Goal: Use online tool/utility: Use online tool/utility

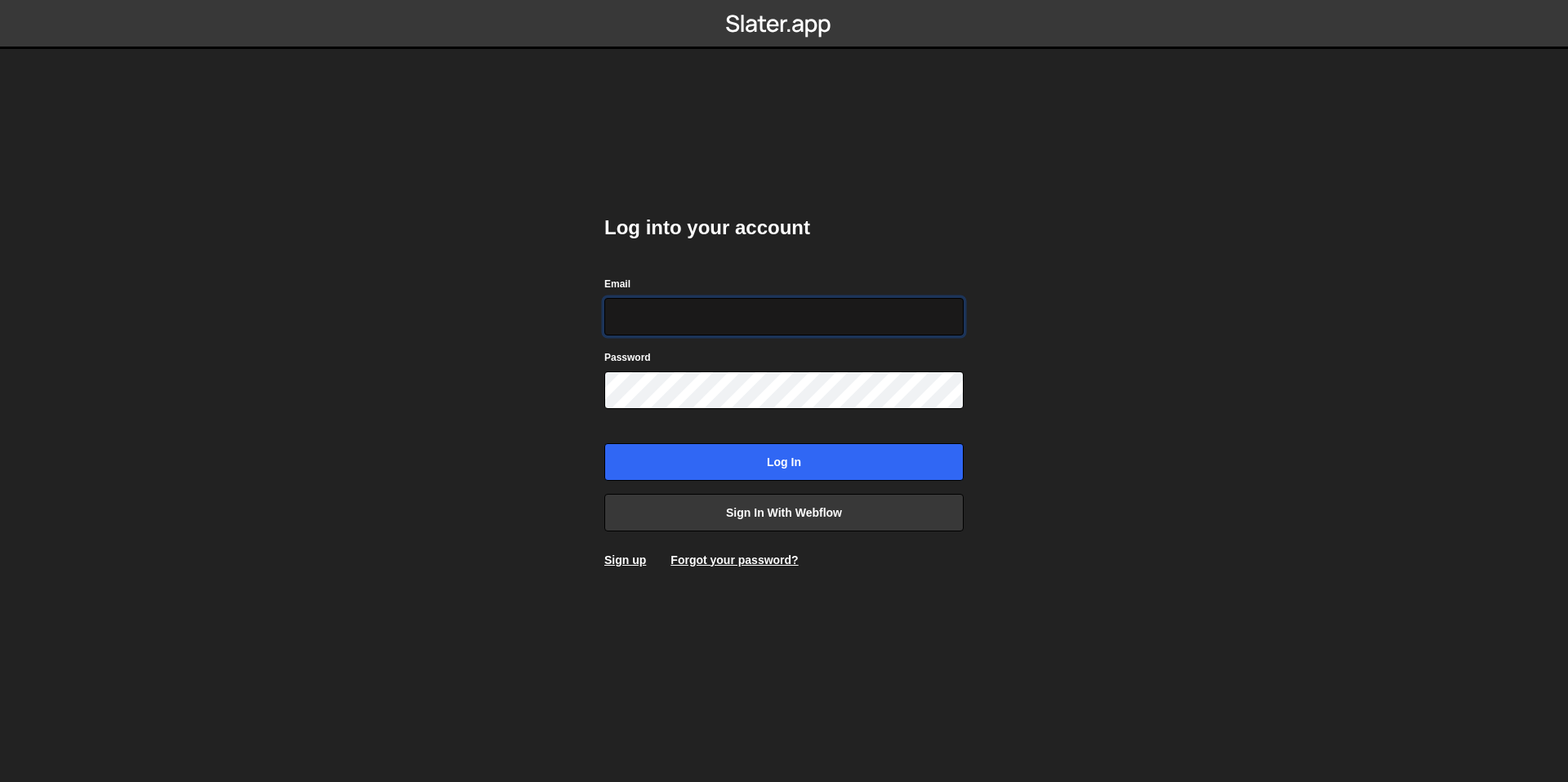
type input "bessoneliot@gmail.com"
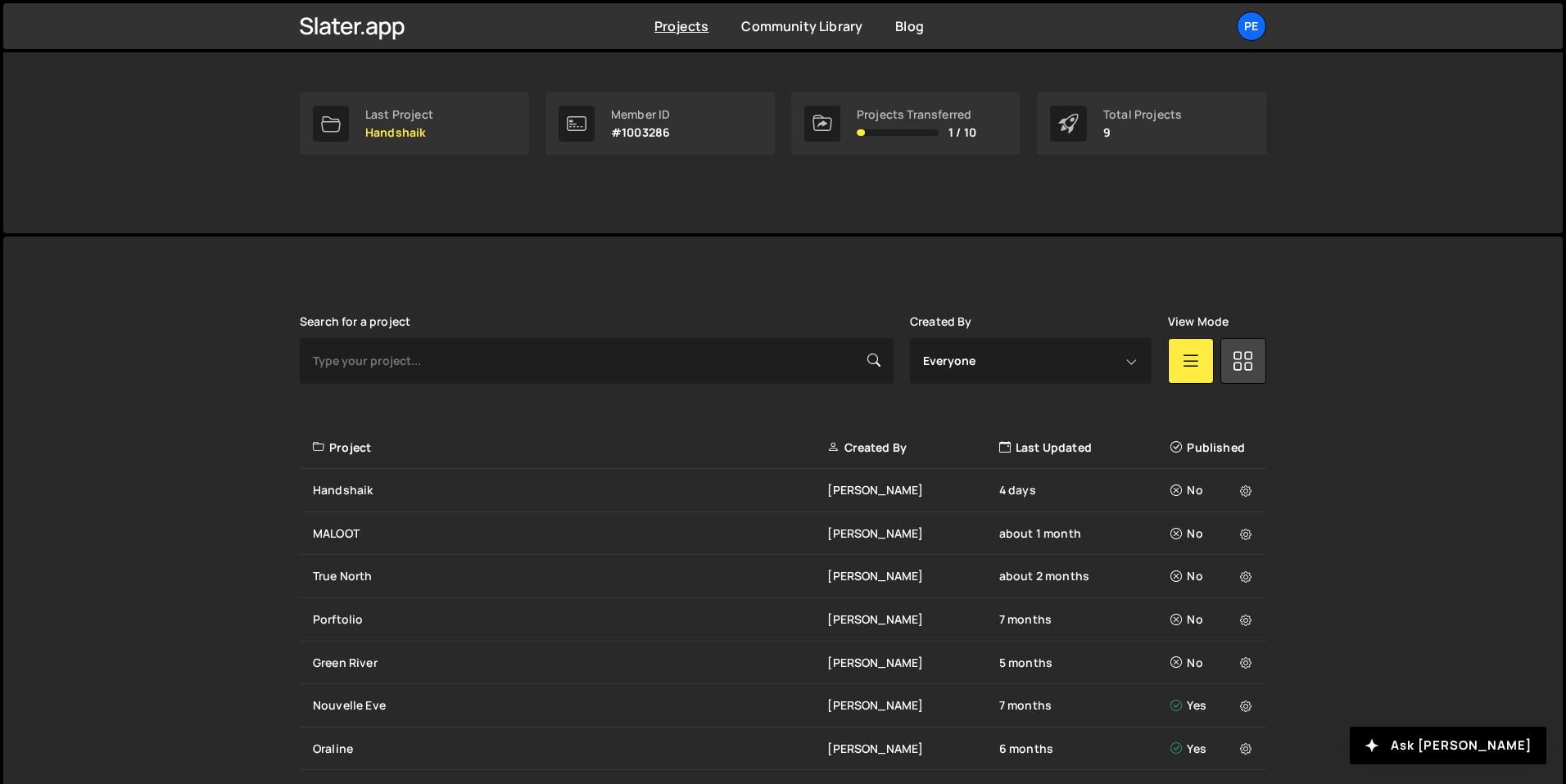
scroll to position [389, 0]
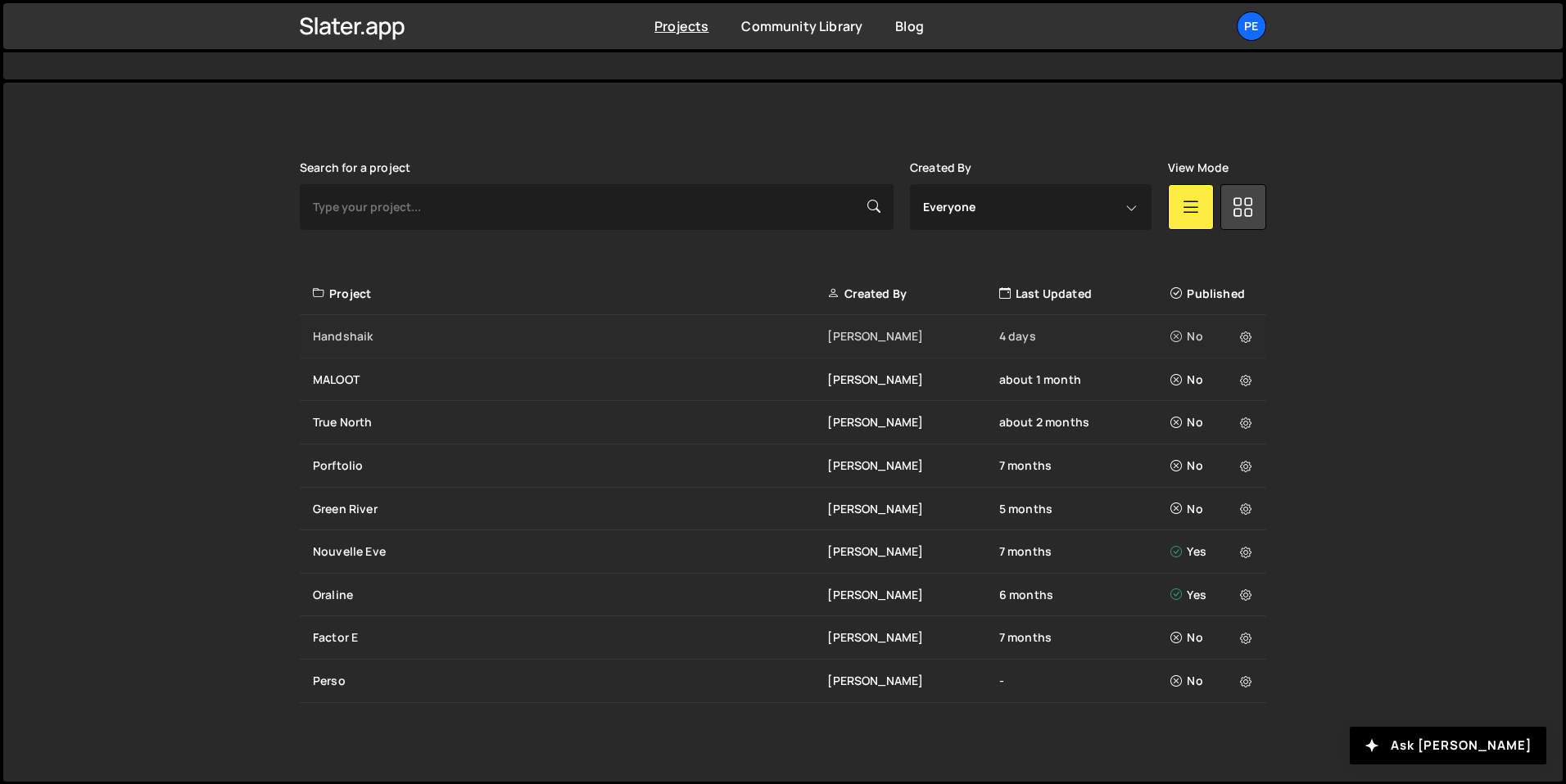
click at [383, 341] on div "Handshaik" at bounding box center [570, 336] width 514 height 16
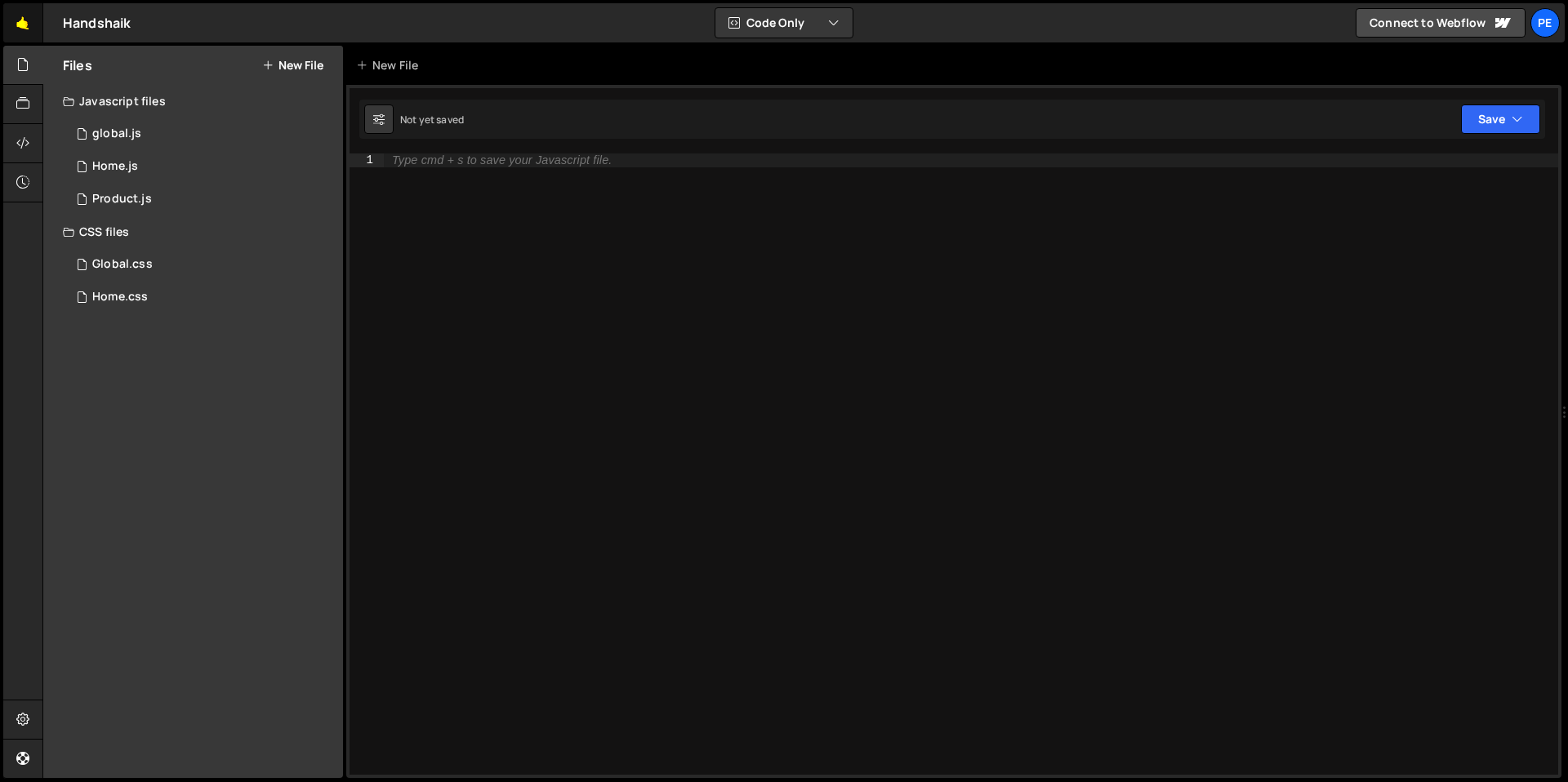
click at [19, 23] on link "🤙" at bounding box center [23, 23] width 40 height 39
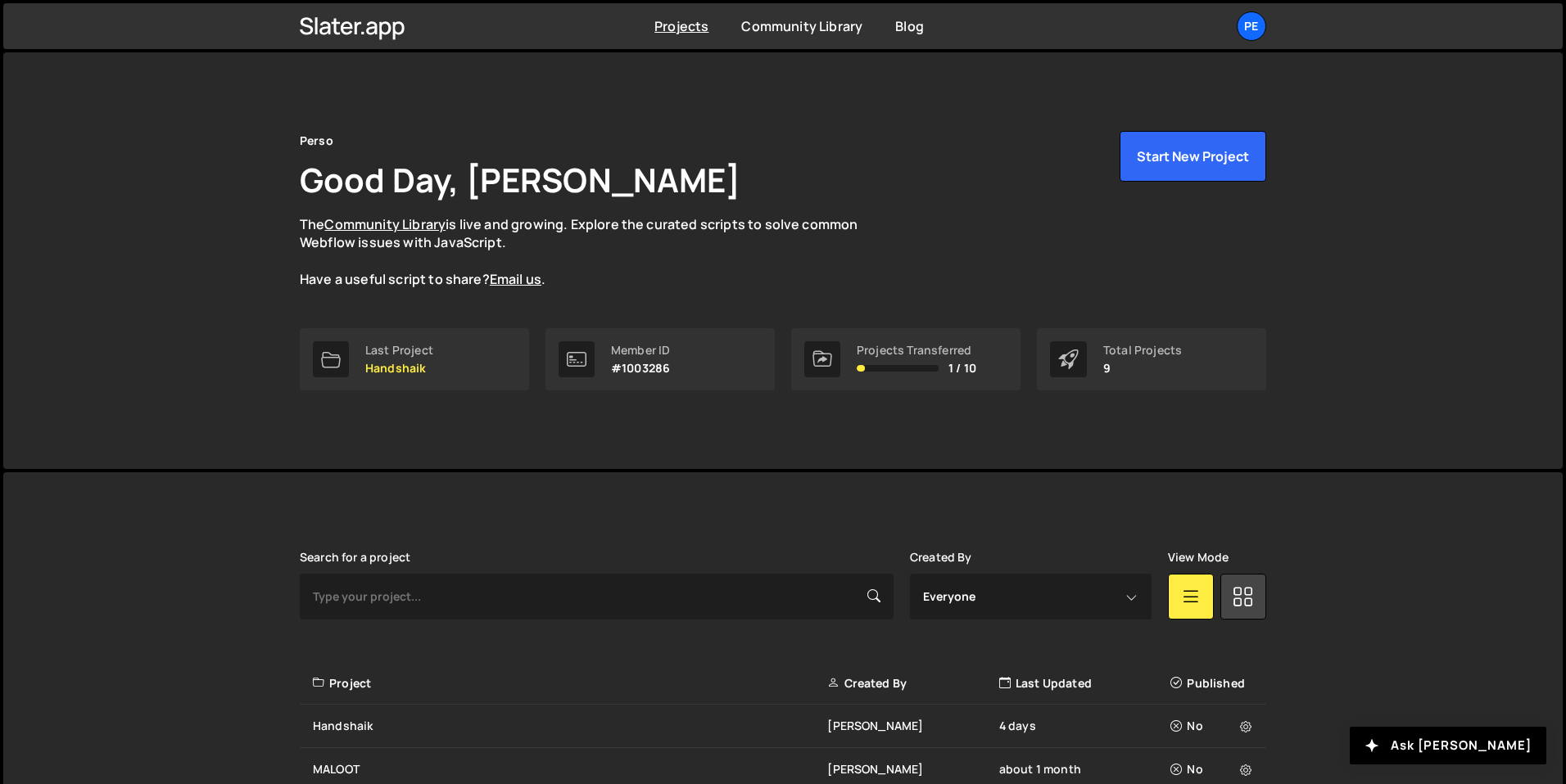
scroll to position [136, 0]
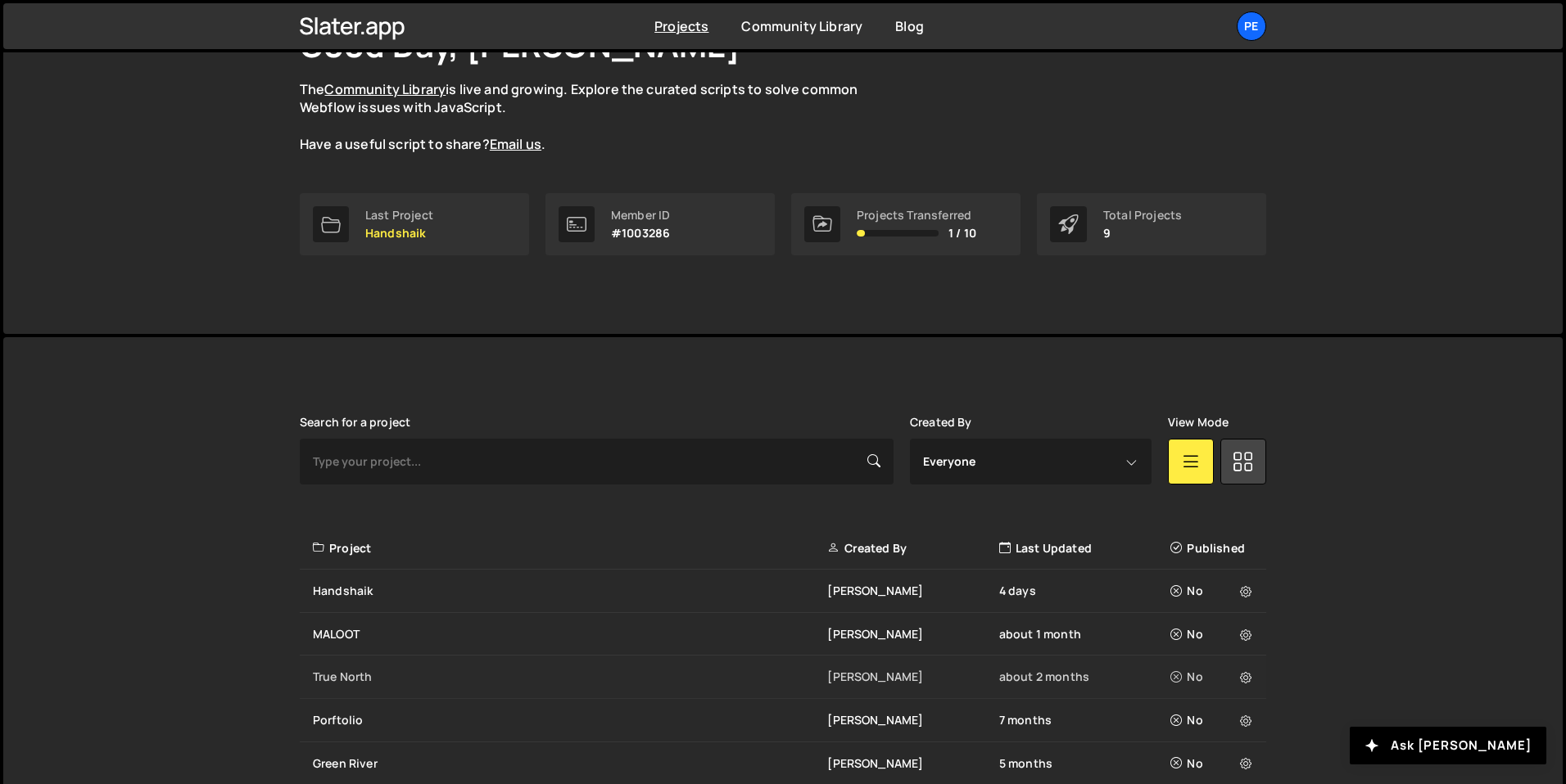
click at [367, 681] on div "True North" at bounding box center [570, 677] width 514 height 16
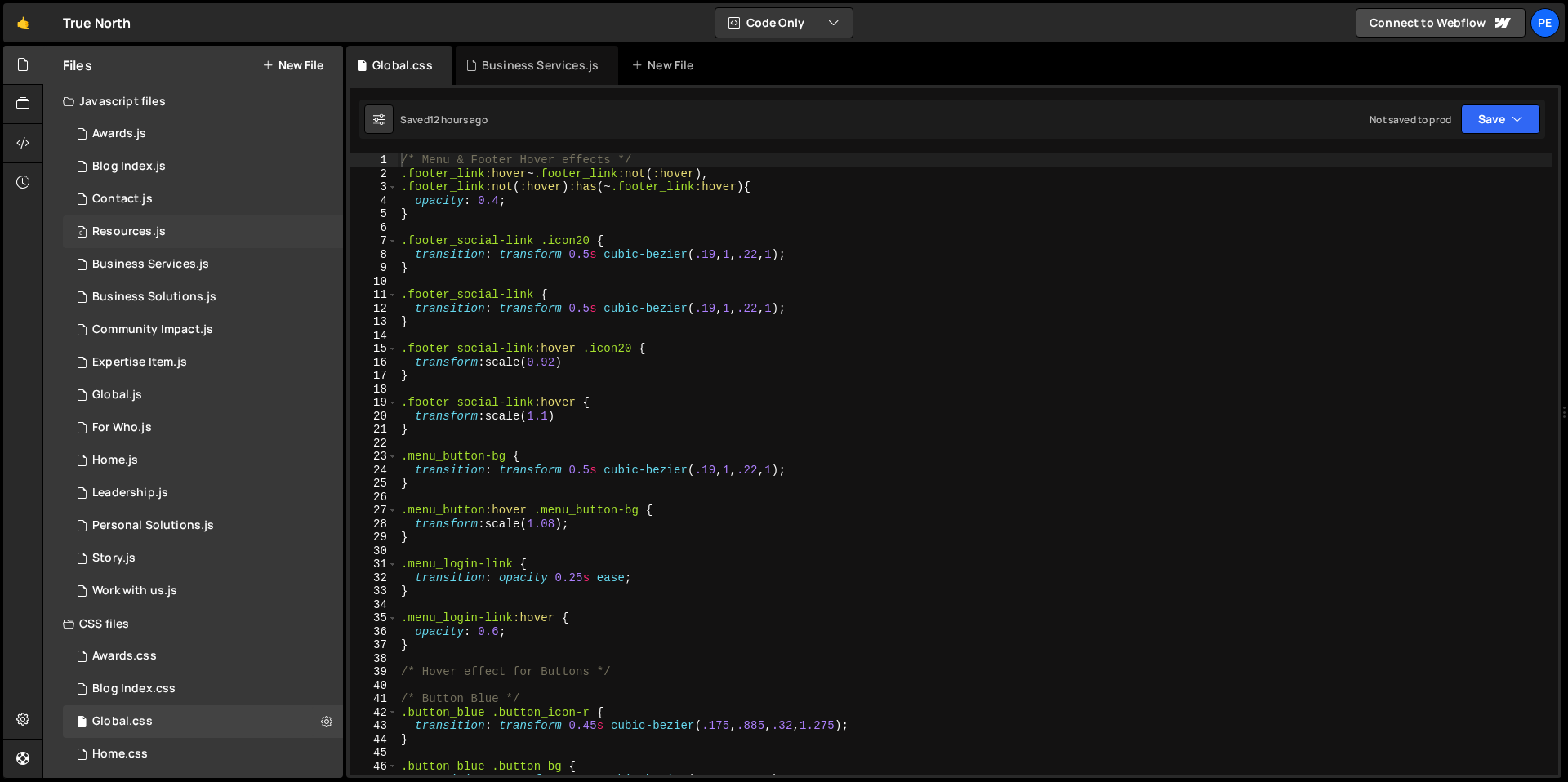
click at [175, 225] on div "0 Resources.js 0" at bounding box center [203, 232] width 280 height 33
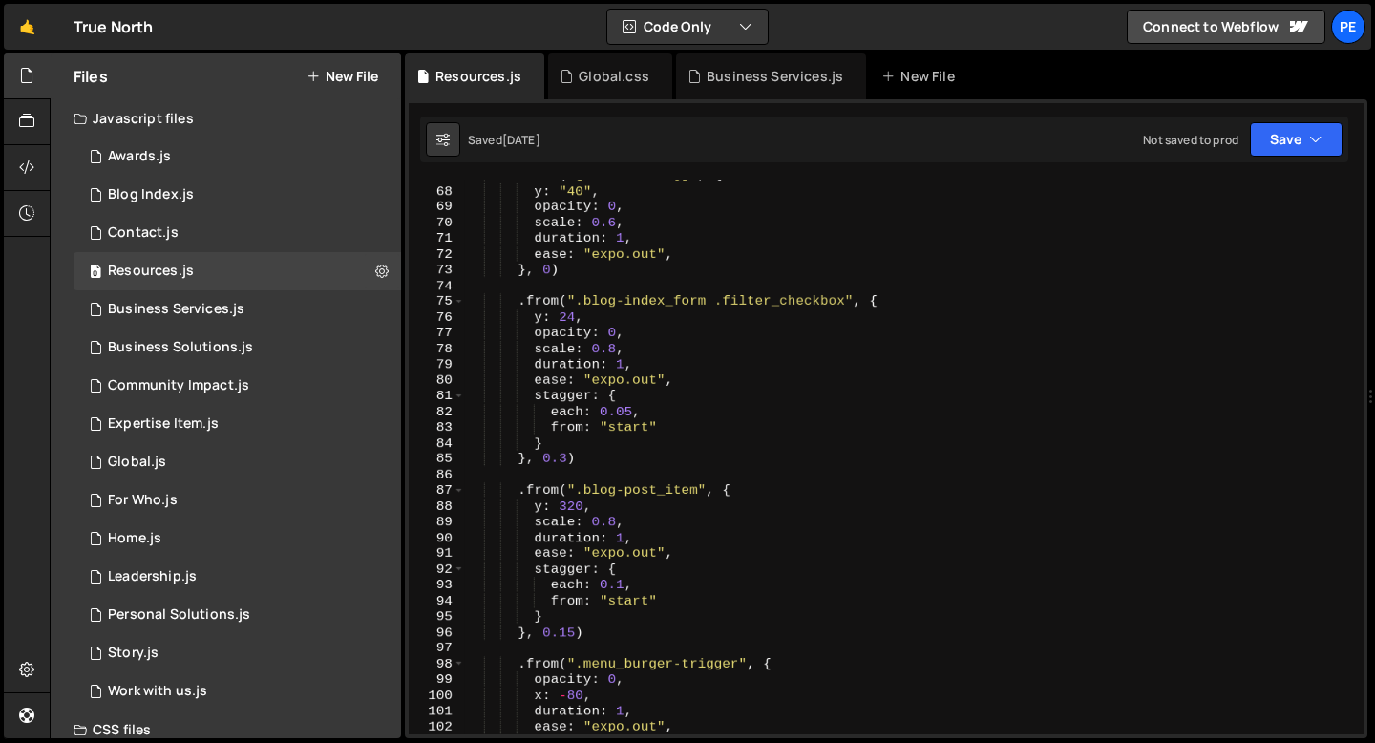
scroll to position [1005, 0]
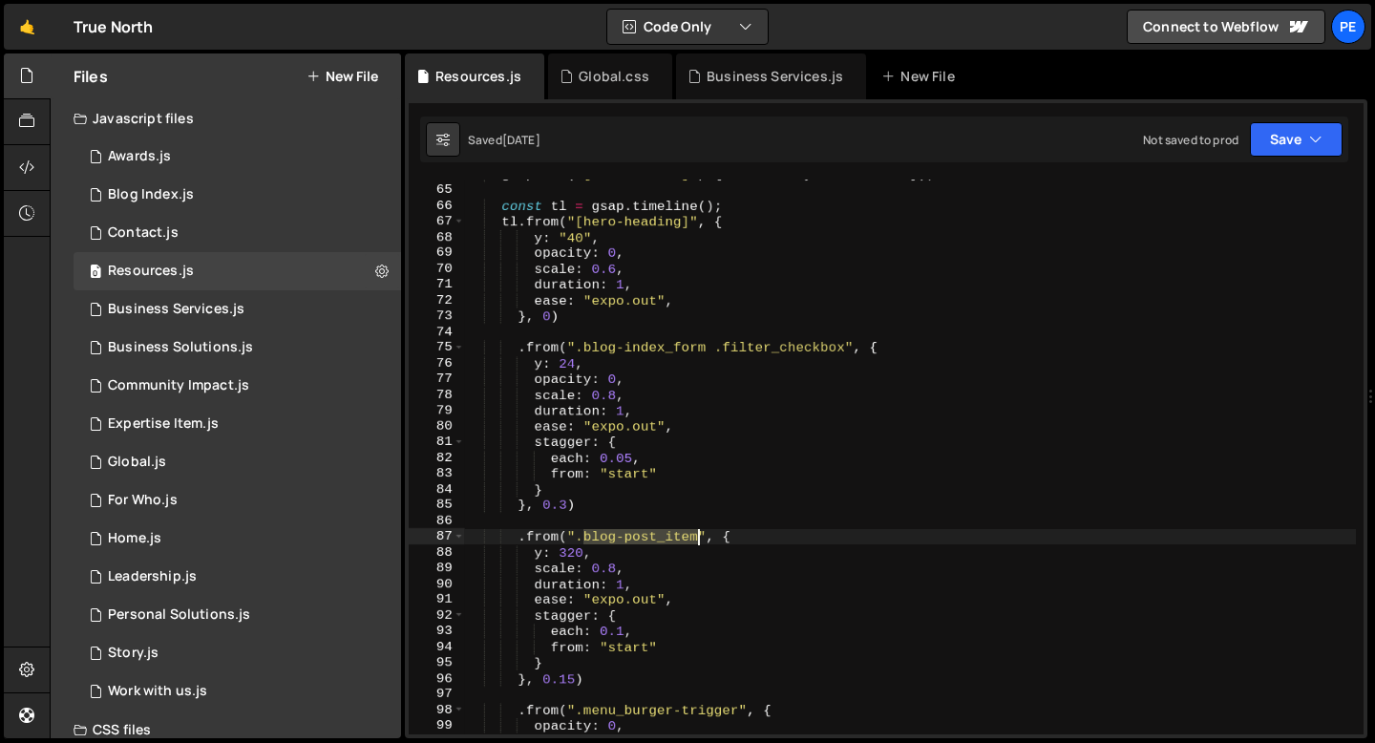
drag, startPoint x: 585, startPoint y: 533, endPoint x: 700, endPoint y: 536, distance: 114.6
click at [702, 536] on div "gsap . set ( "[data-hidden]" , { visibility : "visible" }) ; const tl = gsap . …" at bounding box center [910, 459] width 891 height 586
paste textarea "resources_tabs-content"
click at [593, 498] on div "gsap . set ( "[data-hidden]" , { visibility : "visible" }) ; const tl = gsap . …" at bounding box center [910, 459] width 891 height 586
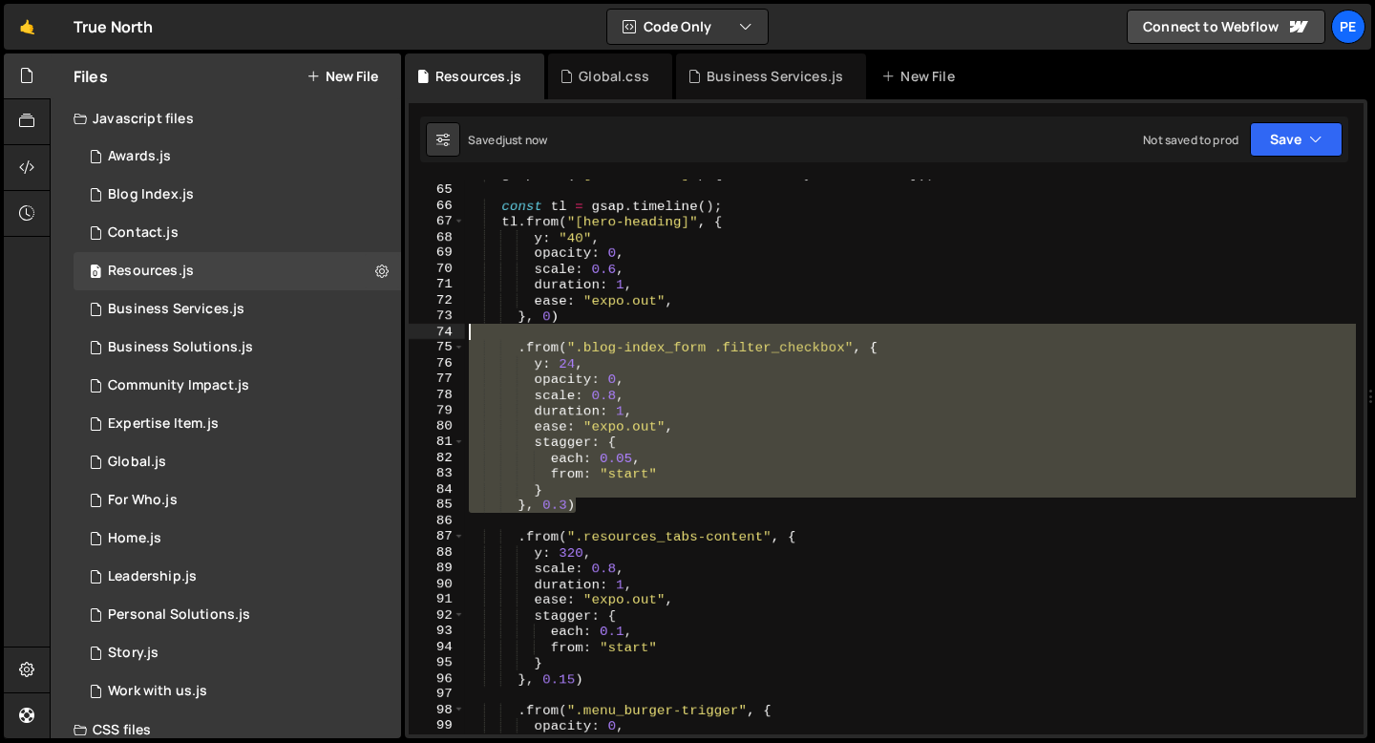
drag, startPoint x: 587, startPoint y: 498, endPoint x: 456, endPoint y: 333, distance: 210.6
click at [455, 336] on div "}, 0.3) 64 65 66 67 68 69 70 71 72 73 74 75 76 77 78 79 80 81 82 83 84 85 86 87…" at bounding box center [886, 456] width 955 height 555
type textarea ".from(".blog-index_form .filter_checkbox", {"
click at [585, 334] on div "gsap . set ( "[data-hidden]" , { visibility : "visible" }) ; const tl = gsap . …" at bounding box center [910, 456] width 891 height 555
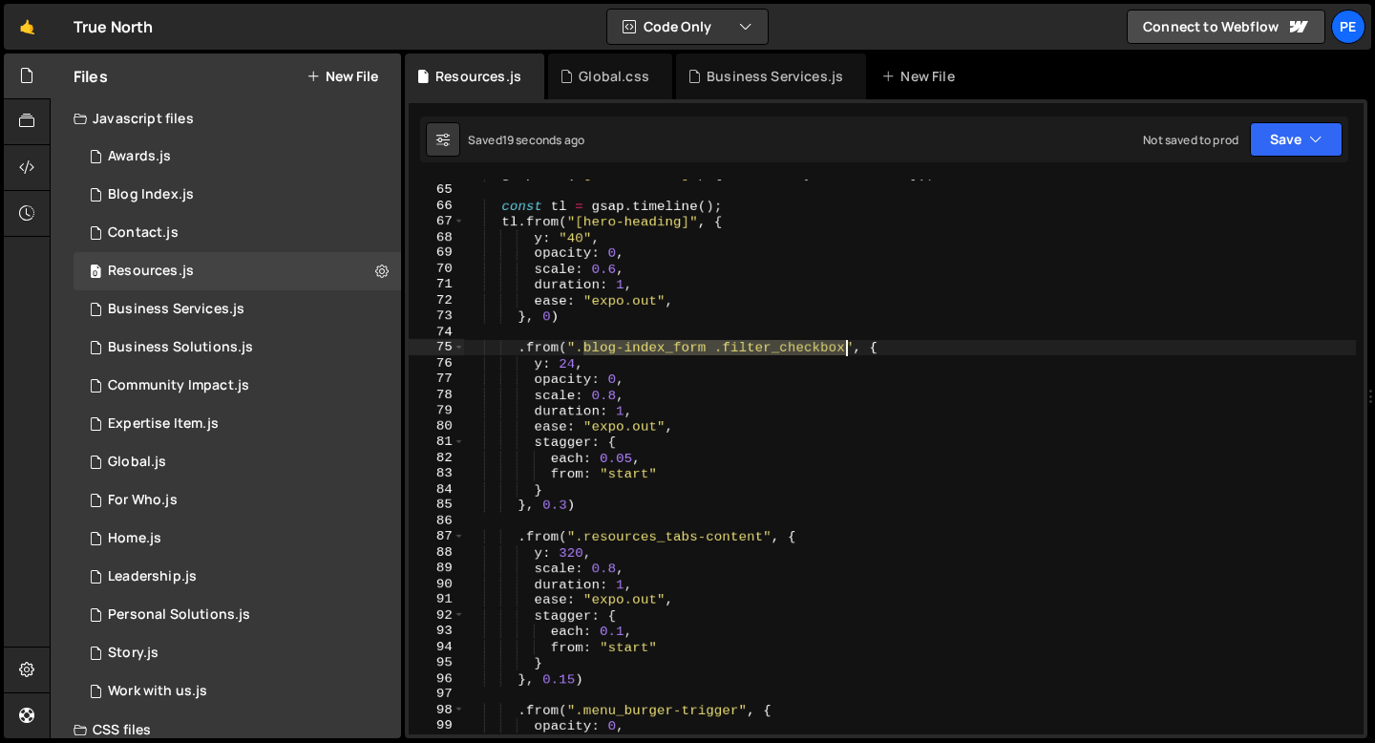
drag, startPoint x: 583, startPoint y: 344, endPoint x: 847, endPoint y: 349, distance: 263.5
click at [846, 349] on div "gsap . set ( "[data-hidden]" , { visibility : "visible" }) ; const tl = gsap . …" at bounding box center [910, 459] width 891 height 586
paste textarea "resource_tab"
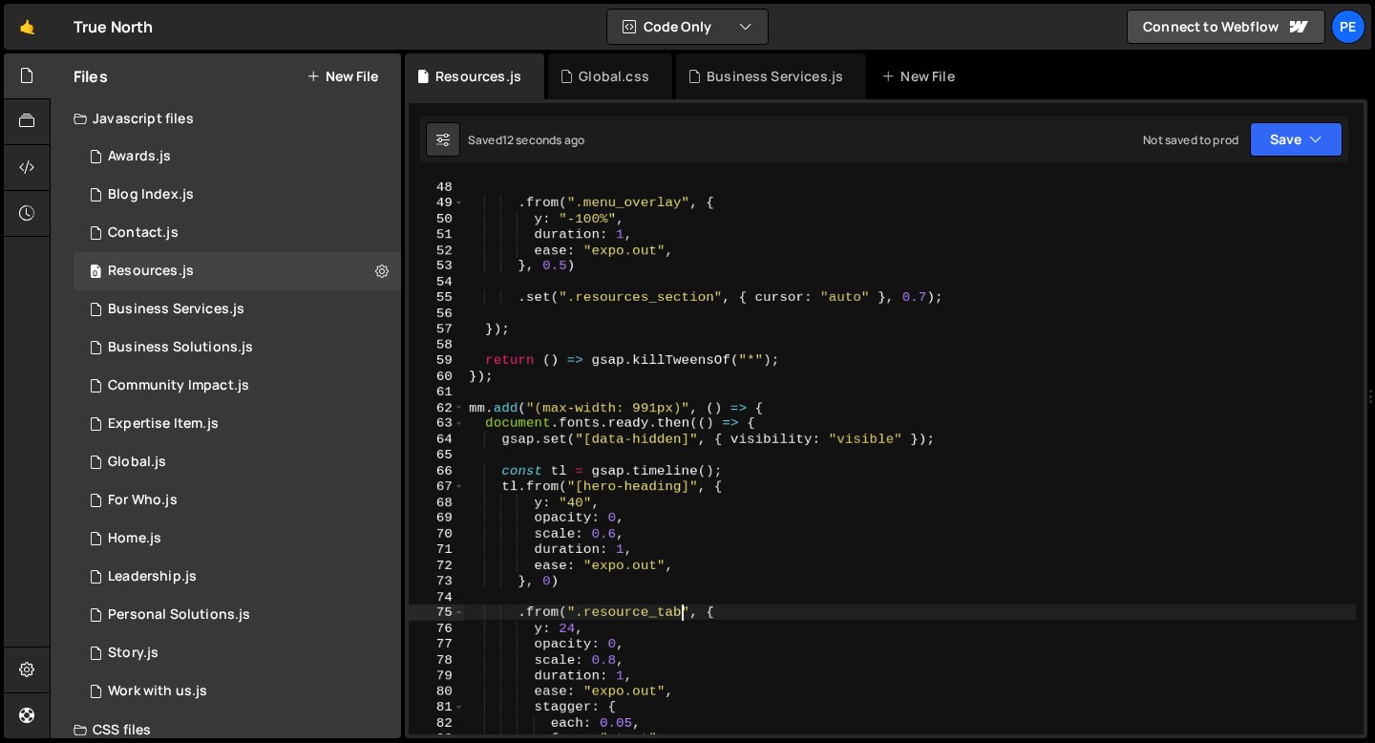
scroll to position [903, 0]
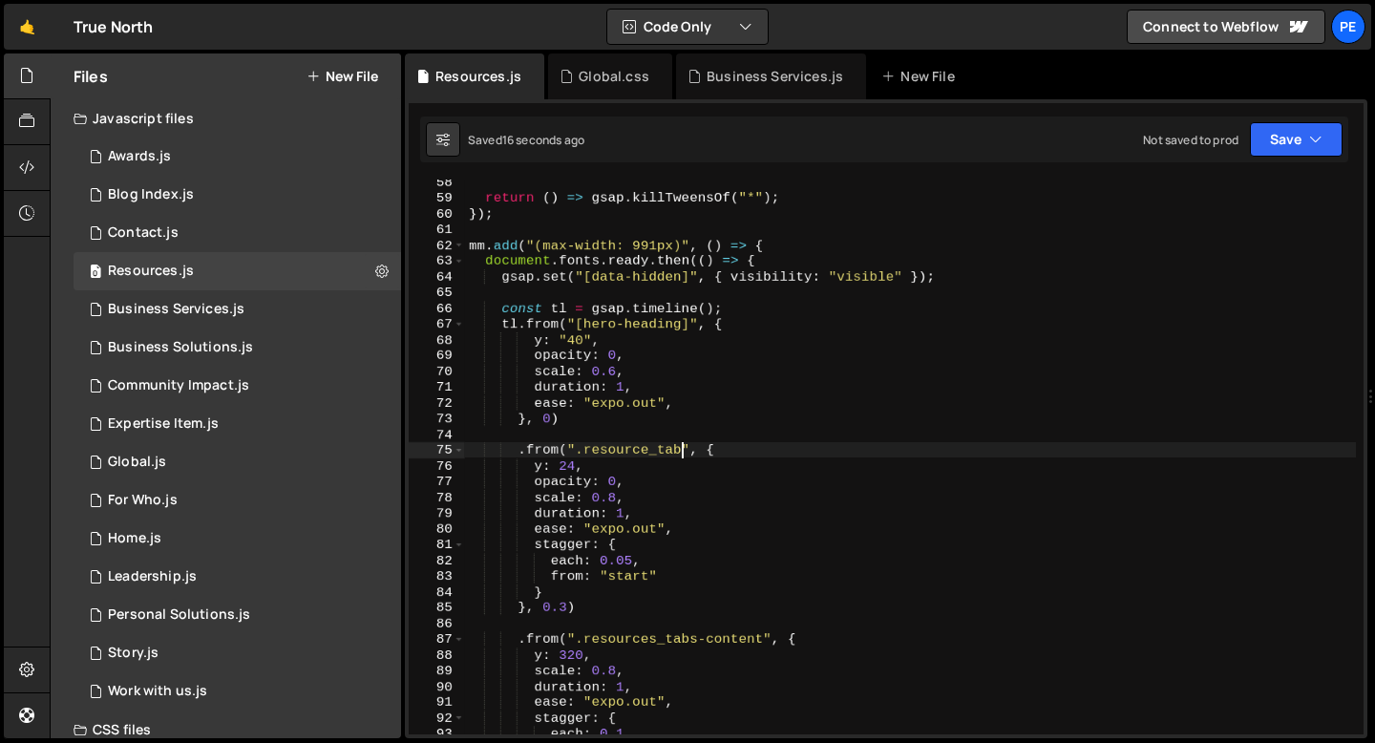
click at [540, 465] on div "return ( ) => gsap . killTweensOf ( "*" ) ; }) ; mm . add ( "(max-width: 991px)…" at bounding box center [910, 467] width 891 height 586
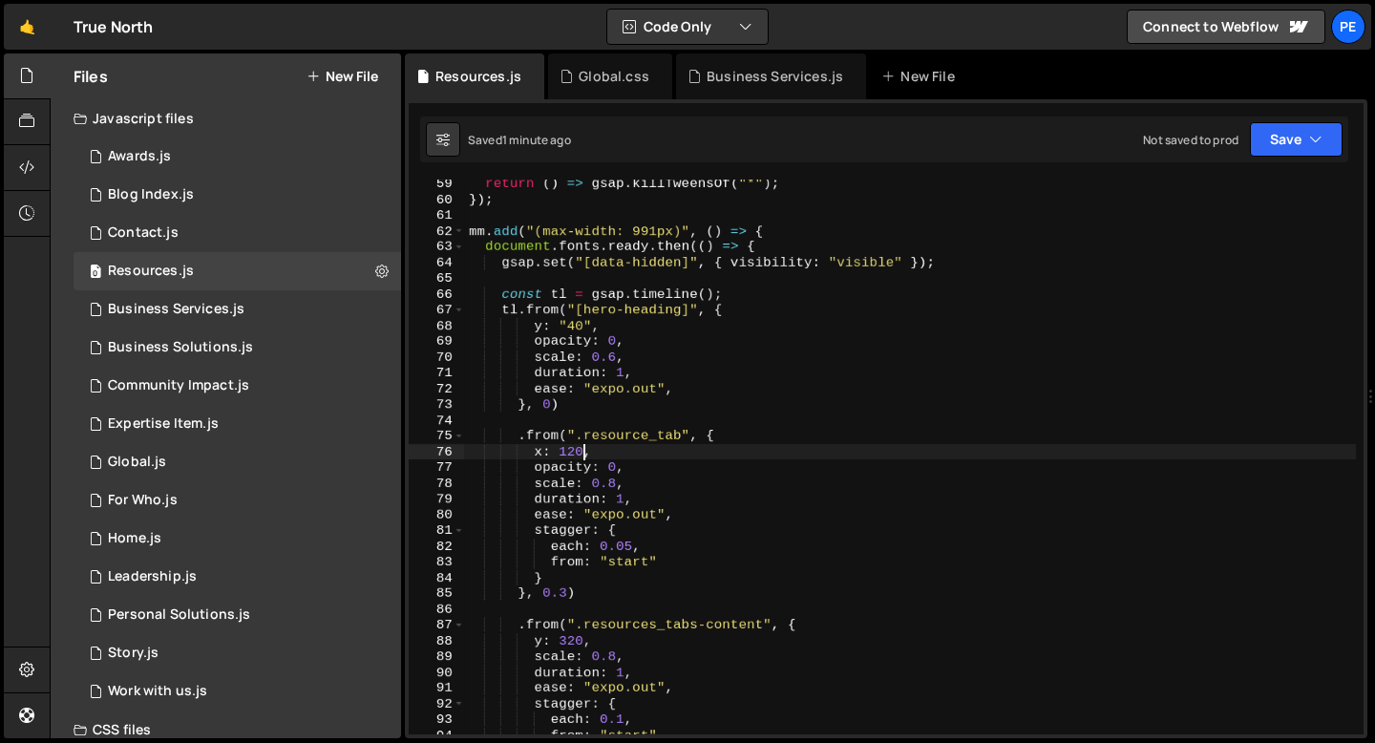
scroll to position [920, 0]
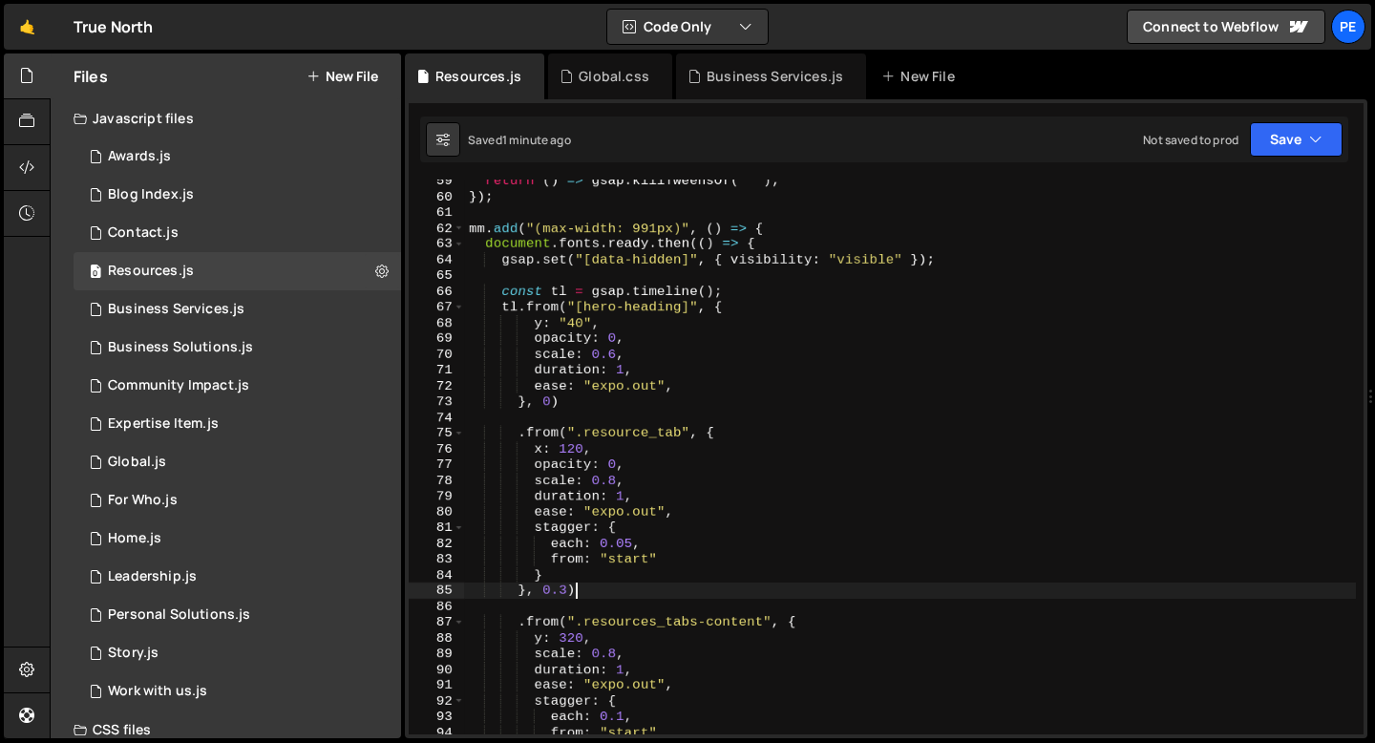
click at [602, 586] on div "return ( ) => gsap . killTweensOf ( "*" ) ; }) ; mm . add ( "(max-width: 991px)…" at bounding box center [910, 466] width 891 height 586
type textarea "}, 0.3)"
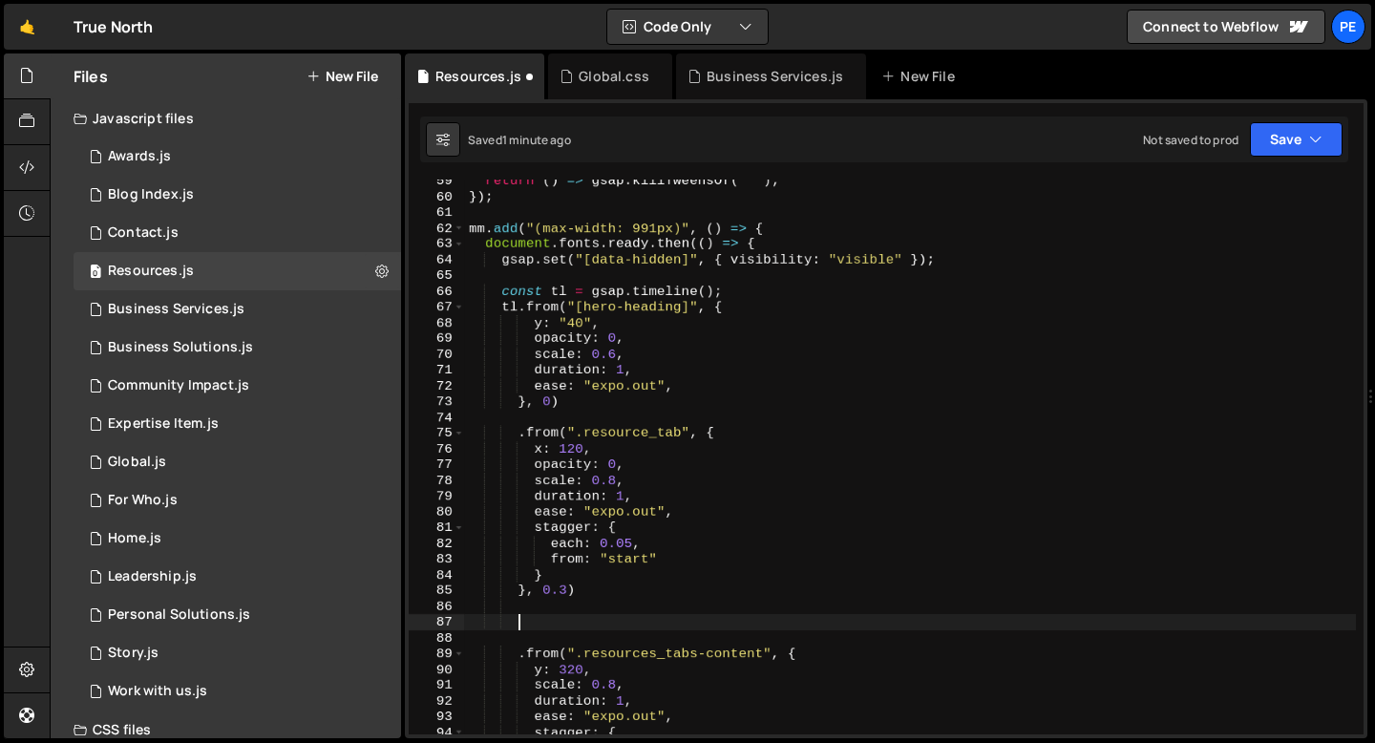
paste textarea "resources_tabs-menu"
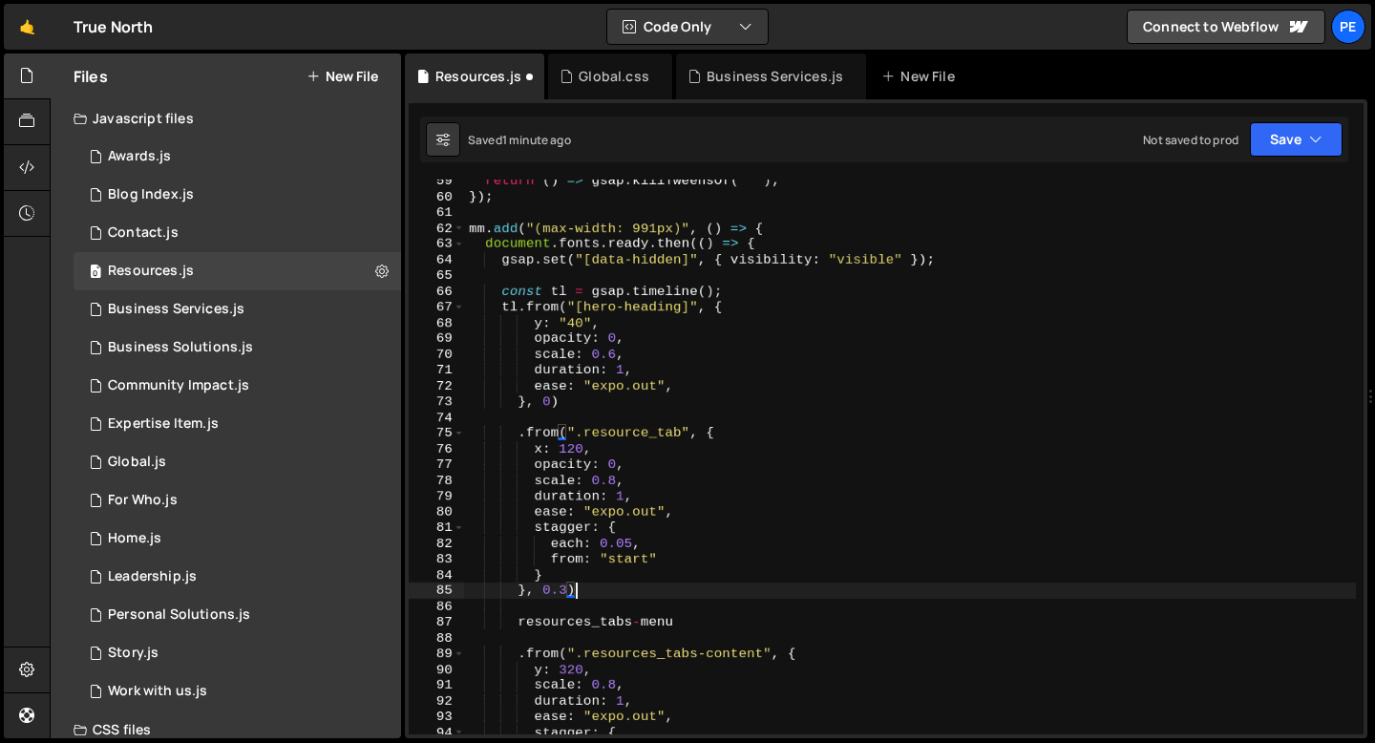
click at [577, 591] on div "return ( ) => gsap . killTweensOf ( "*" ) ; }) ; mm . add ( "(max-width: 991px)…" at bounding box center [910, 466] width 891 height 586
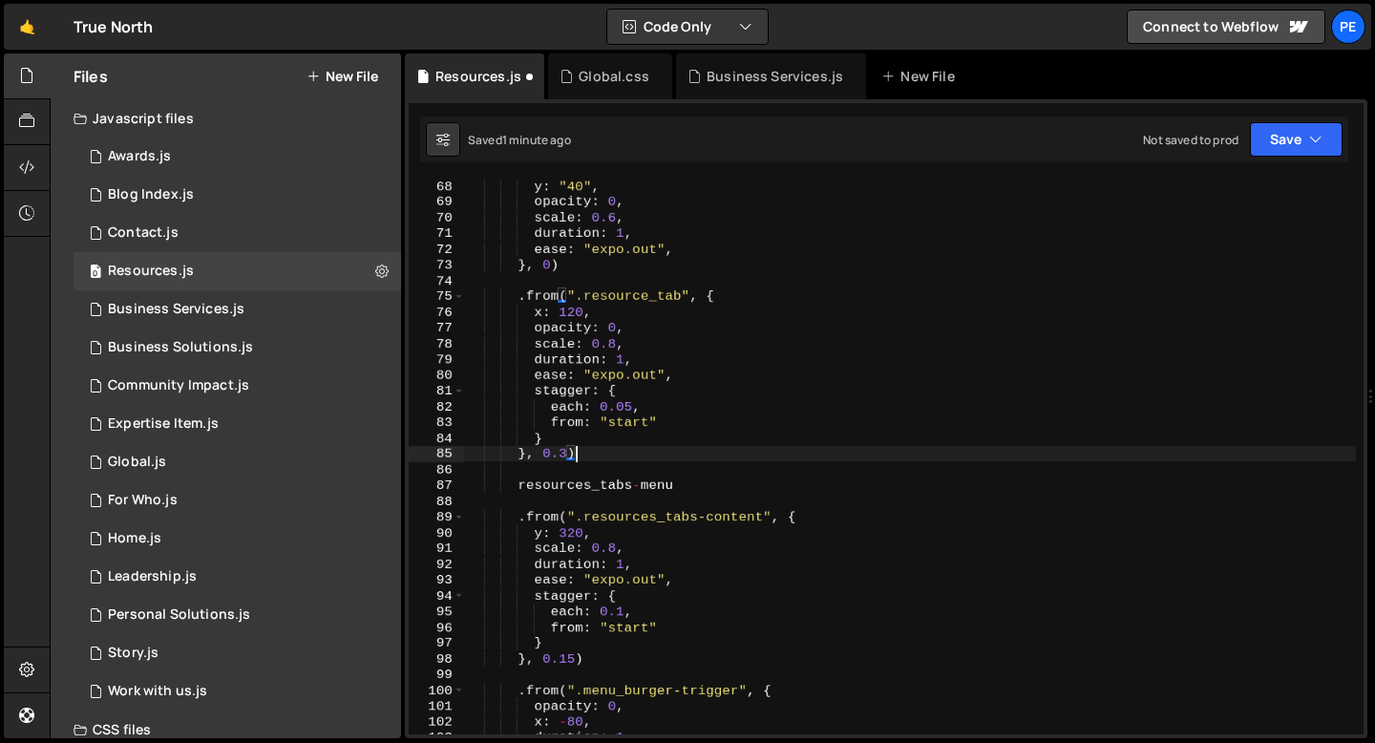
scroll to position [1057, 0]
click at [632, 608] on div "y : "40" , opacity : 0 , scale : 0.6 , duration : 1 , ease : "expo.out" , } , 0…" at bounding box center [910, 471] width 891 height 586
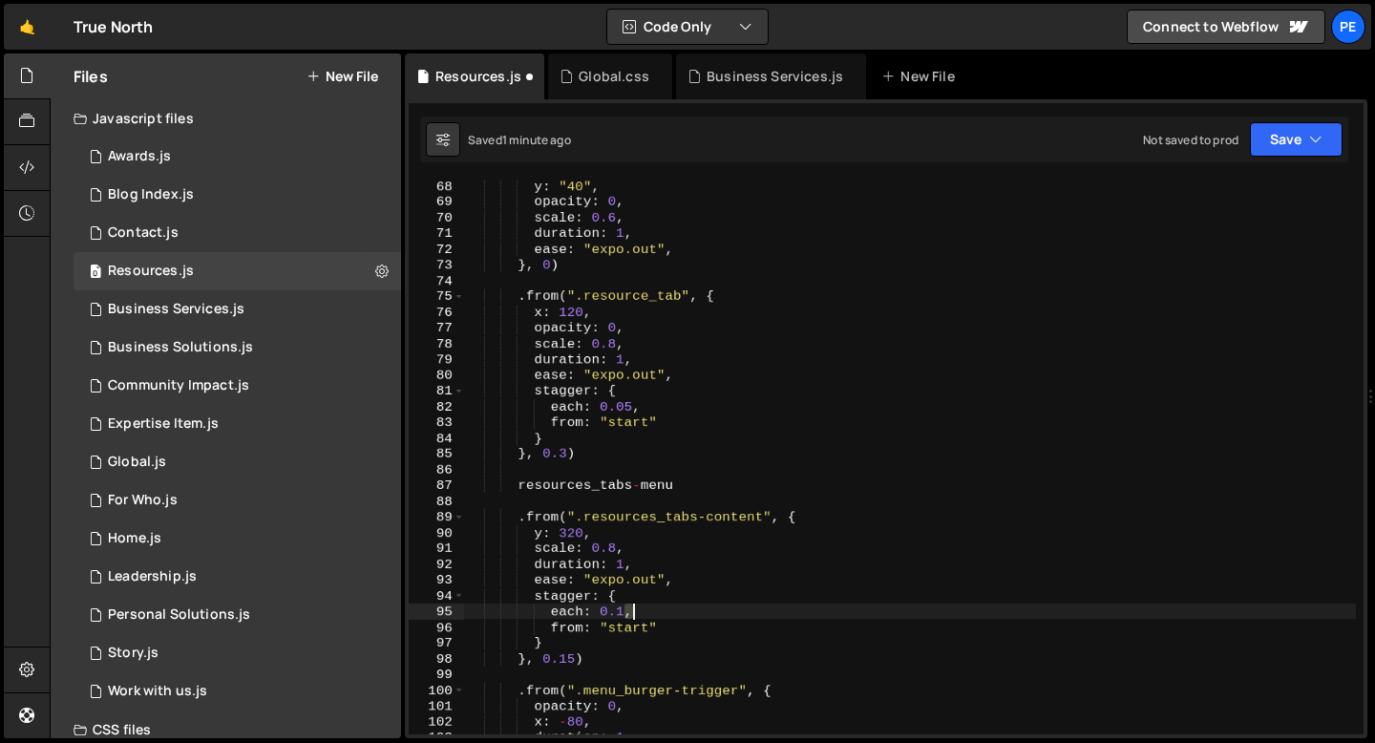
click at [632, 608] on div "y : "40" , opacity : 0 , scale : 0.6 , duration : 1 , ease : "expo.out" , } , 0…" at bounding box center [910, 471] width 891 height 586
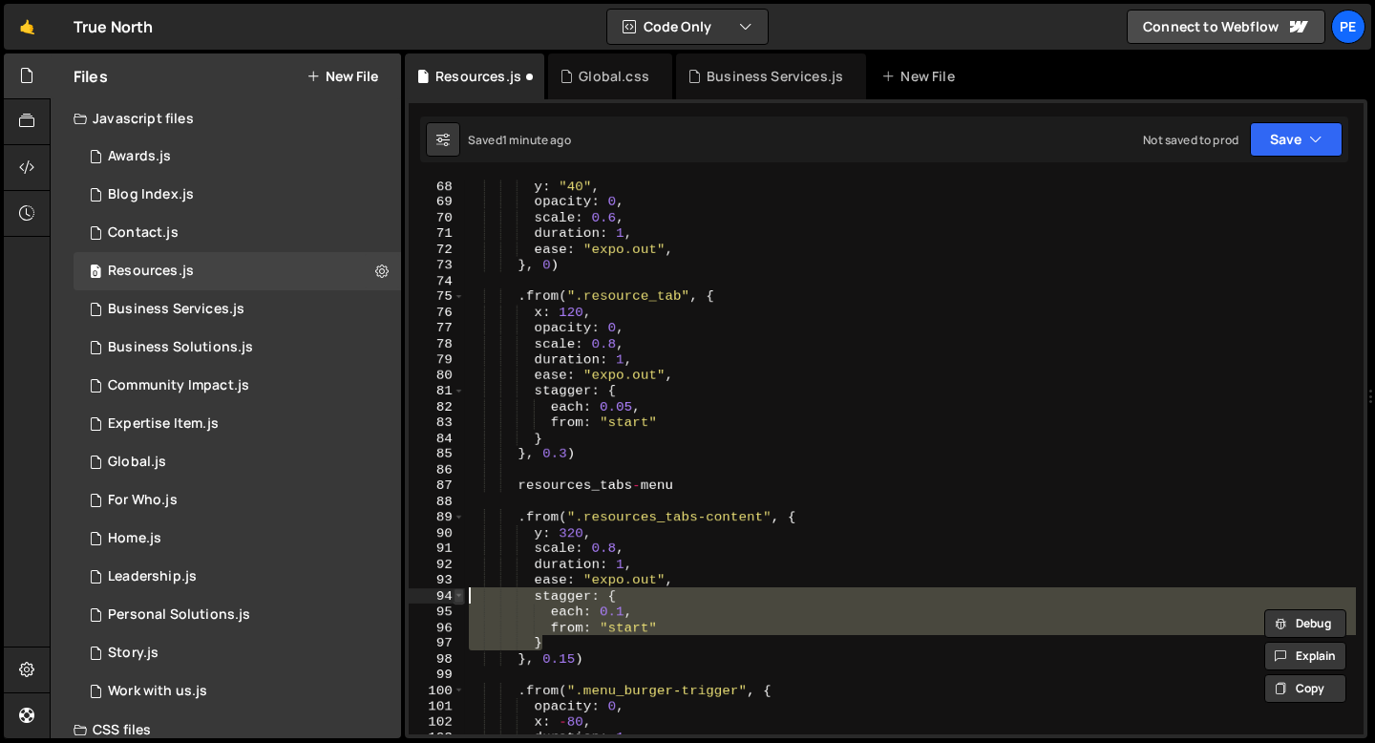
drag, startPoint x: 553, startPoint y: 637, endPoint x: 460, endPoint y: 600, distance: 99.4
click at [460, 600] on div "each: 0.1, from: "start" 68 69 70 71 72 73 74 75 76 77 78 79 80 81 82 83 84 85 …" at bounding box center [886, 456] width 955 height 555
type textarea "stagger: { each: 0.1,"
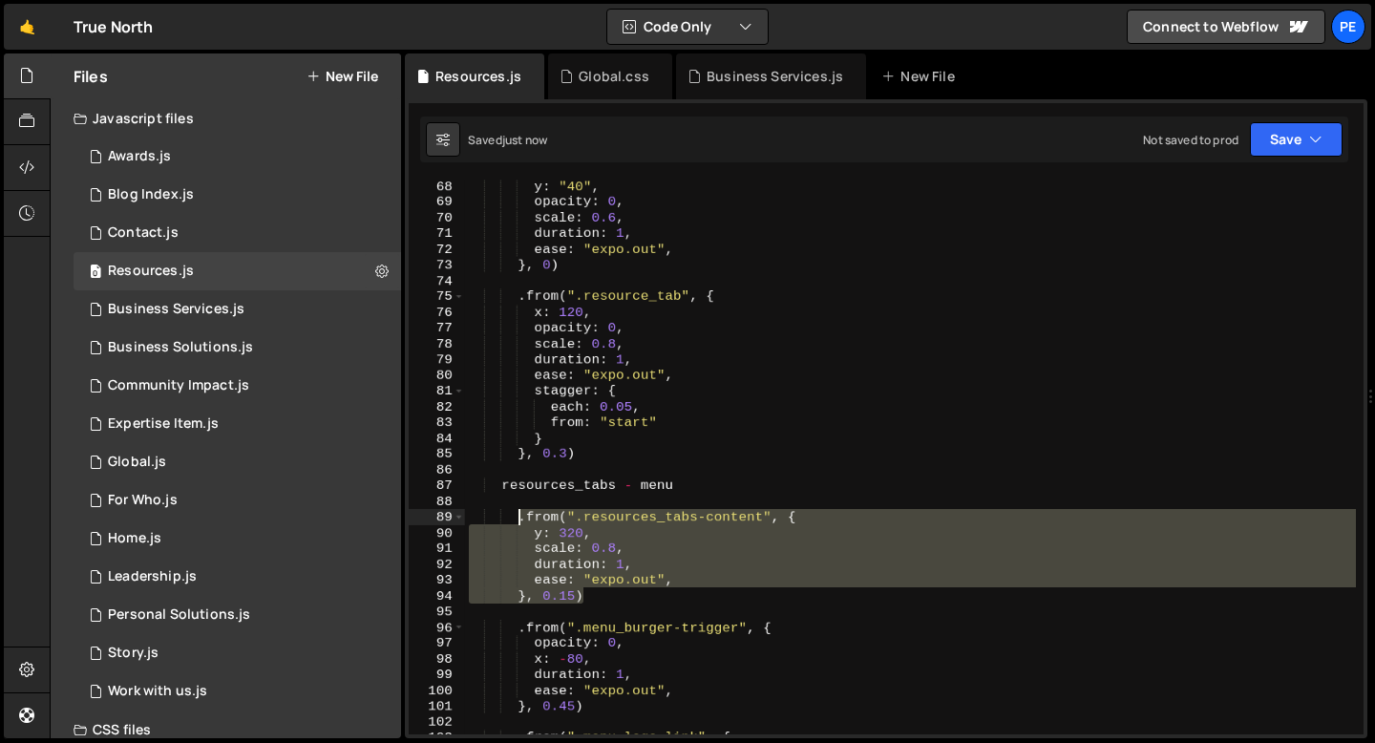
drag, startPoint x: 598, startPoint y: 597, endPoint x: 517, endPoint y: 519, distance: 111.4
click at [517, 519] on div "y : "40" , opacity : 0 , scale : 0.6 , duration : 1 , ease : "expo.out" , } , 0…" at bounding box center [910, 471] width 891 height 586
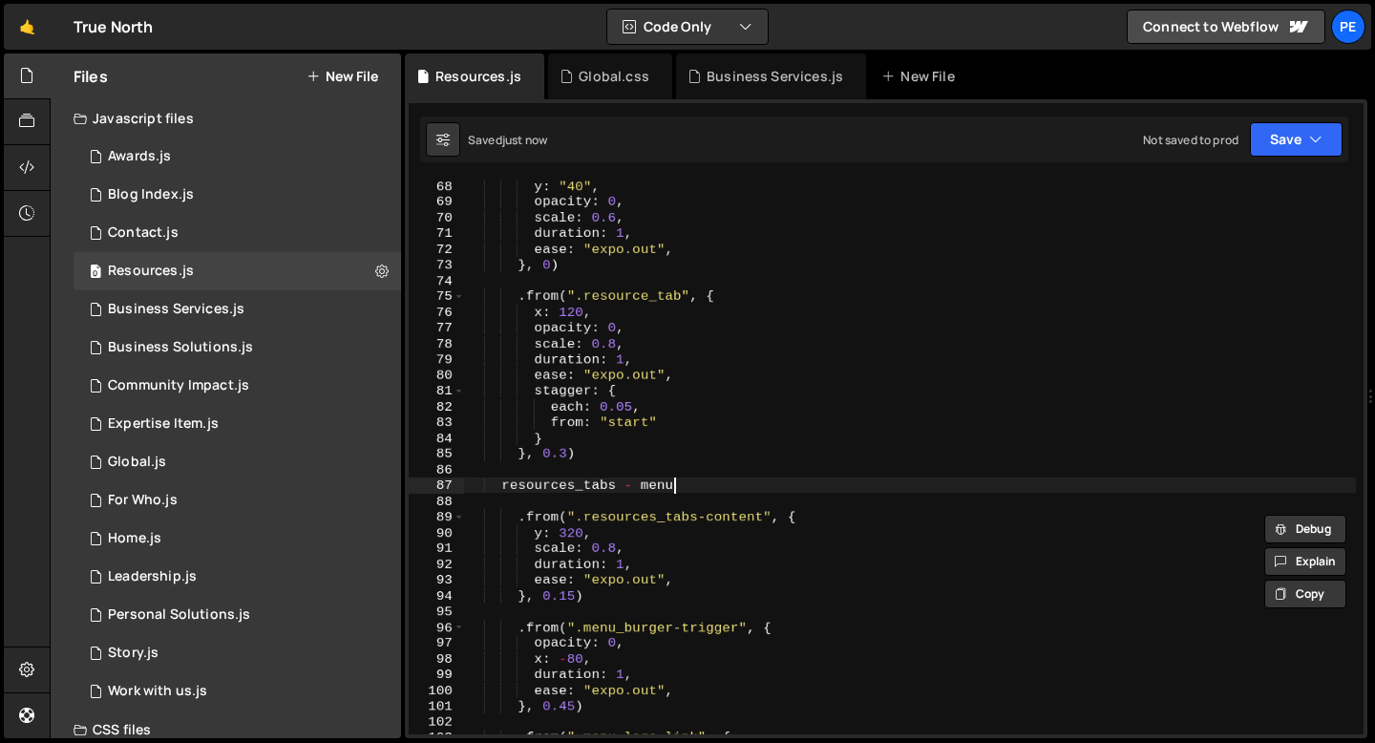
click at [691, 484] on div "y : "40" , opacity : 0 , scale : 0.6 , duration : 1 , ease : "expo.out" , } , 0…" at bounding box center [910, 471] width 891 height 586
type textarea "resources_tabs - menu"
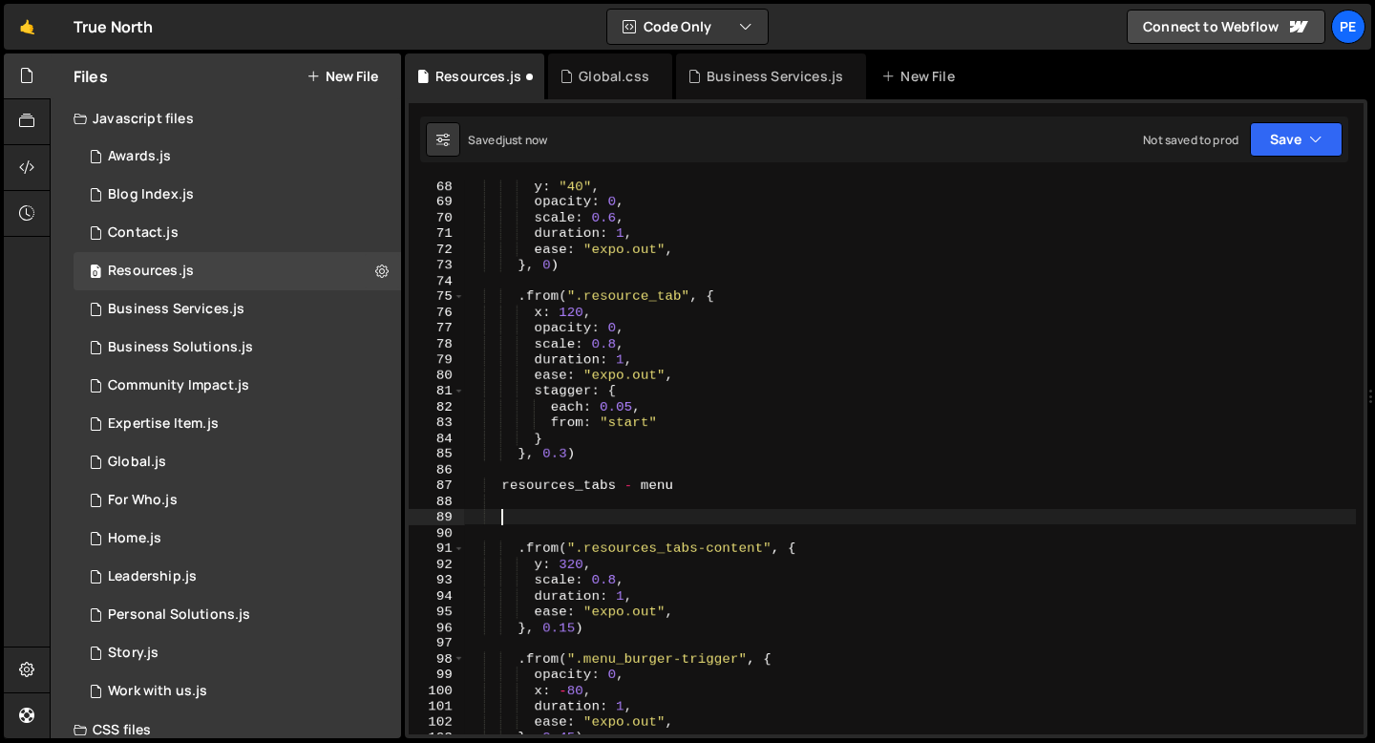
paste textarea "}, 0.15)"
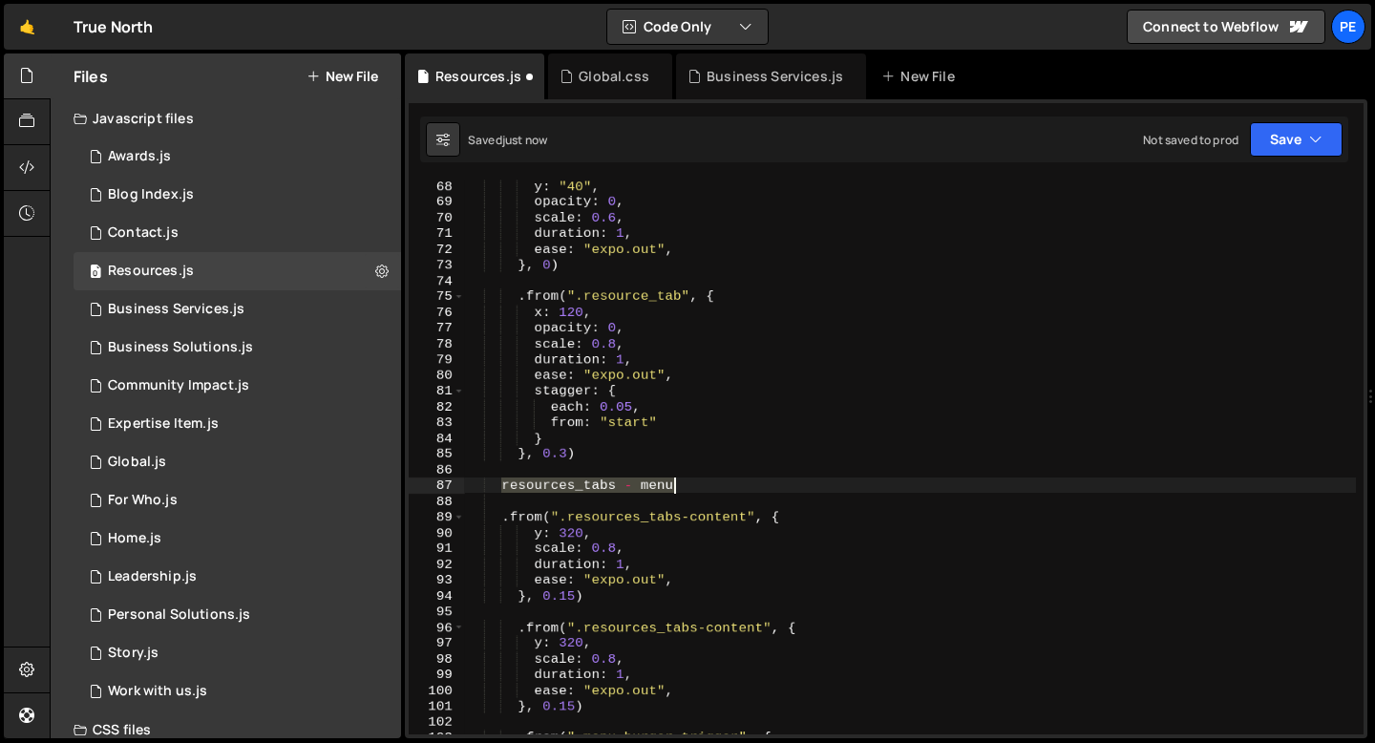
drag, startPoint x: 500, startPoint y: 483, endPoint x: 683, endPoint y: 484, distance: 182.3
click at [683, 484] on div "y : "40" , opacity : 0 , scale : 0.6 , duration : 1 , ease : "expo.out" , } , 0…" at bounding box center [910, 471] width 891 height 586
type textarea "resources_tabs - menu"
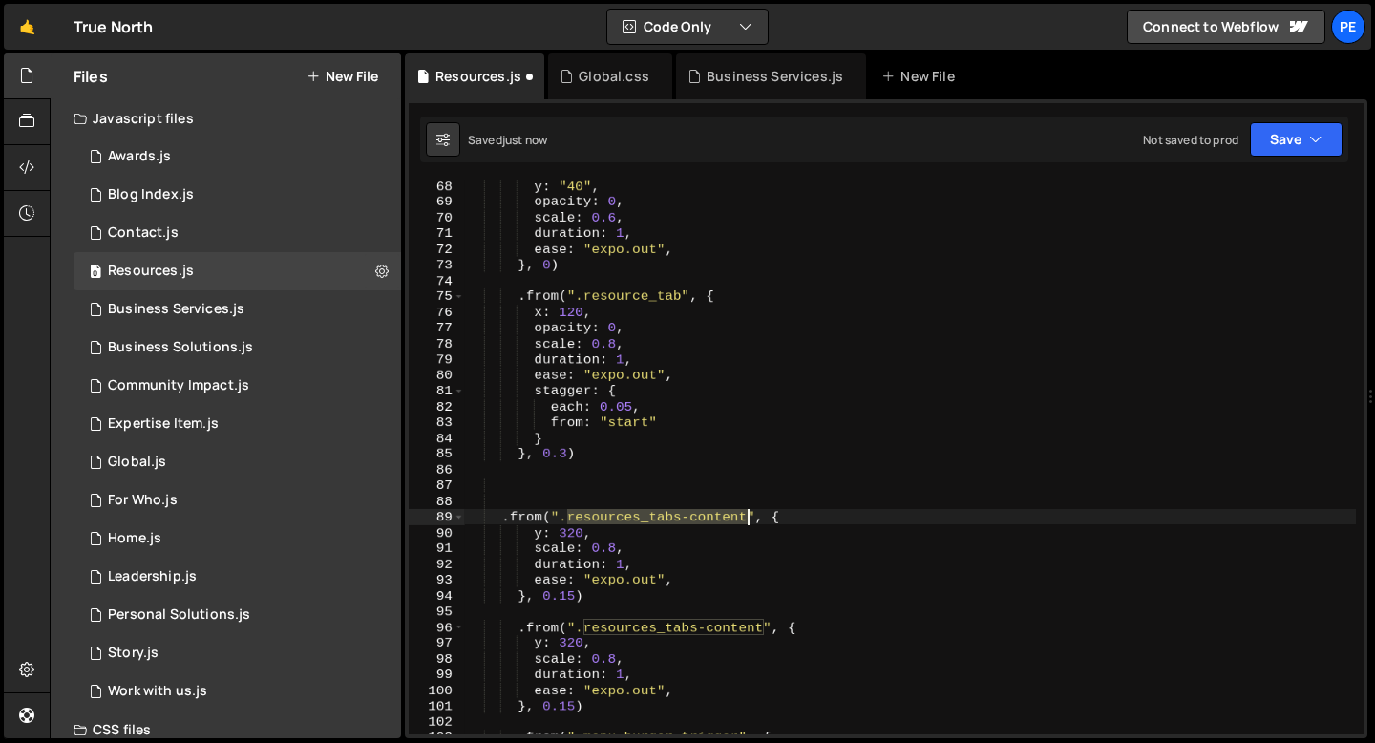
drag, startPoint x: 567, startPoint y: 515, endPoint x: 745, endPoint y: 517, distance: 177.6
click at [746, 517] on div "y : "40" , opacity : 0 , scale : 0.6 , duration : 1 , ease : "expo.out" , } , 0…" at bounding box center [910, 471] width 891 height 586
paste textarea "- menu"
click at [706, 516] on div "y : "40" , opacity : 0 , scale : 0.6 , duration : 1 , ease : "expo.out" , } , 0…" at bounding box center [910, 471] width 891 height 586
click at [690, 519] on div "y : "40" , opacity : 0 , scale : 0.6 , duration : 1 , ease : "expo.out" , } , 0…" at bounding box center [910, 471] width 891 height 586
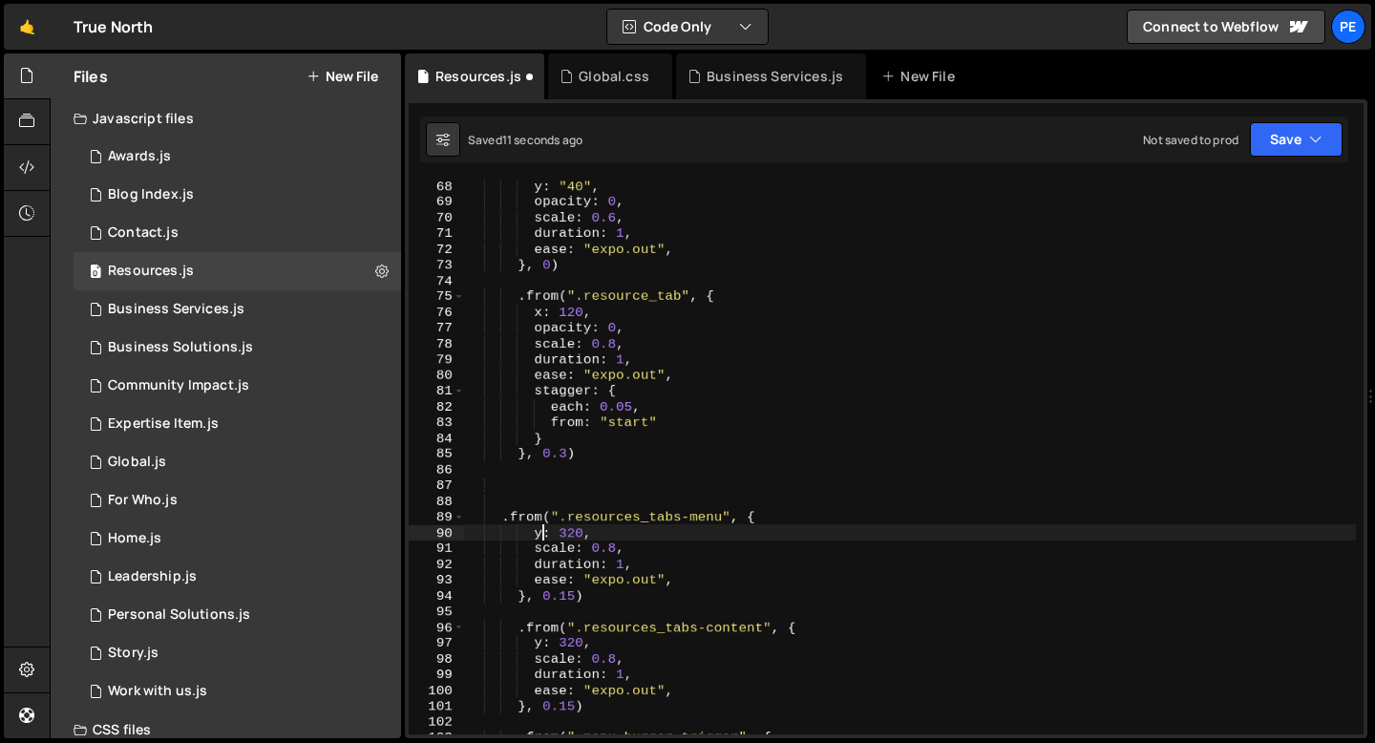
click at [542, 534] on div "y : "40" , opacity : 0 , scale : 0.6 , duration : 1 , ease : "expo.out" , } , 0…" at bounding box center [910, 471] width 891 height 586
click at [627, 547] on div "y : "40" , opacity : 0 , scale : 0.6 , duration : 1 , ease : "expo.out" , } , 0…" at bounding box center [910, 471] width 891 height 586
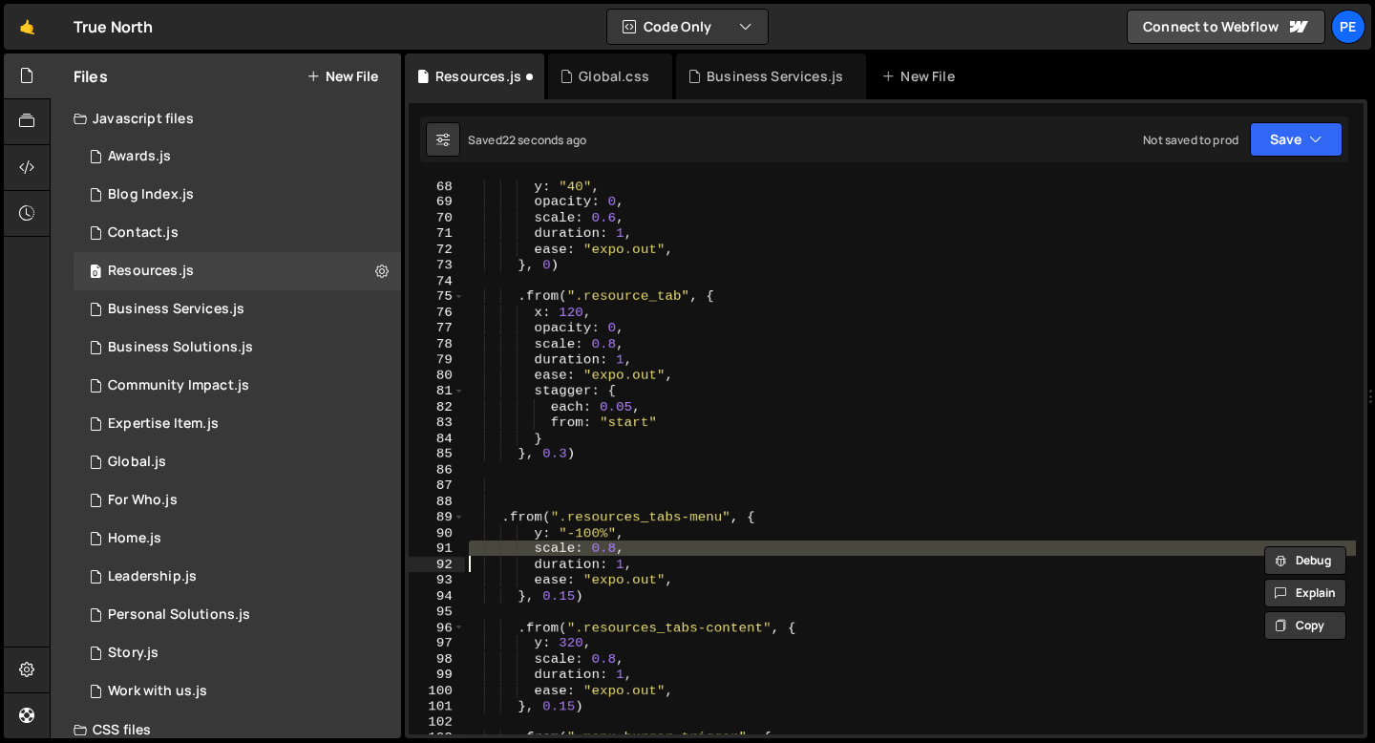
click at [627, 547] on div "y : "40" , opacity : 0 , scale : 0.6 , duration : 1 , ease : "expo.out" , } , 0…" at bounding box center [910, 471] width 891 height 586
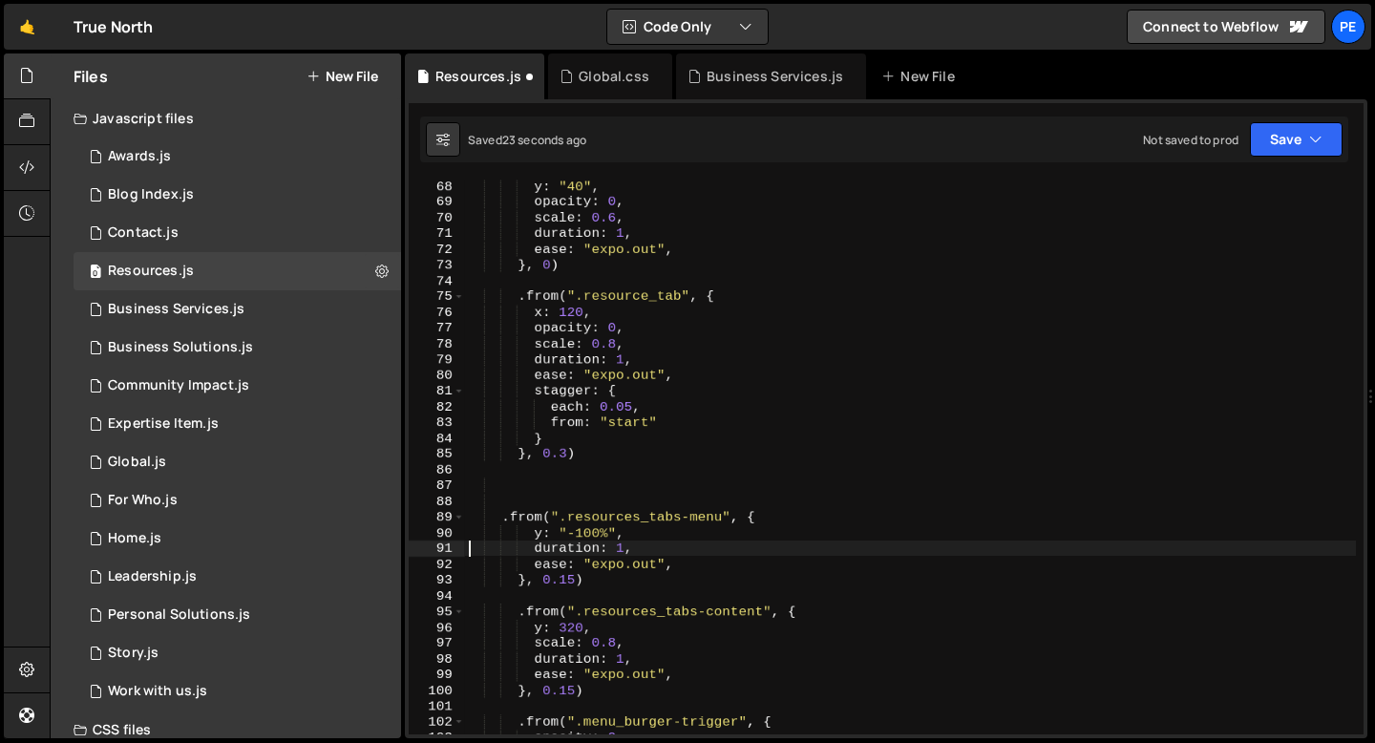
click at [575, 578] on div "y : "40" , opacity : 0 , scale : 0.6 , duration : 1 , ease : "expo.out" , } , 0…" at bounding box center [910, 471] width 891 height 586
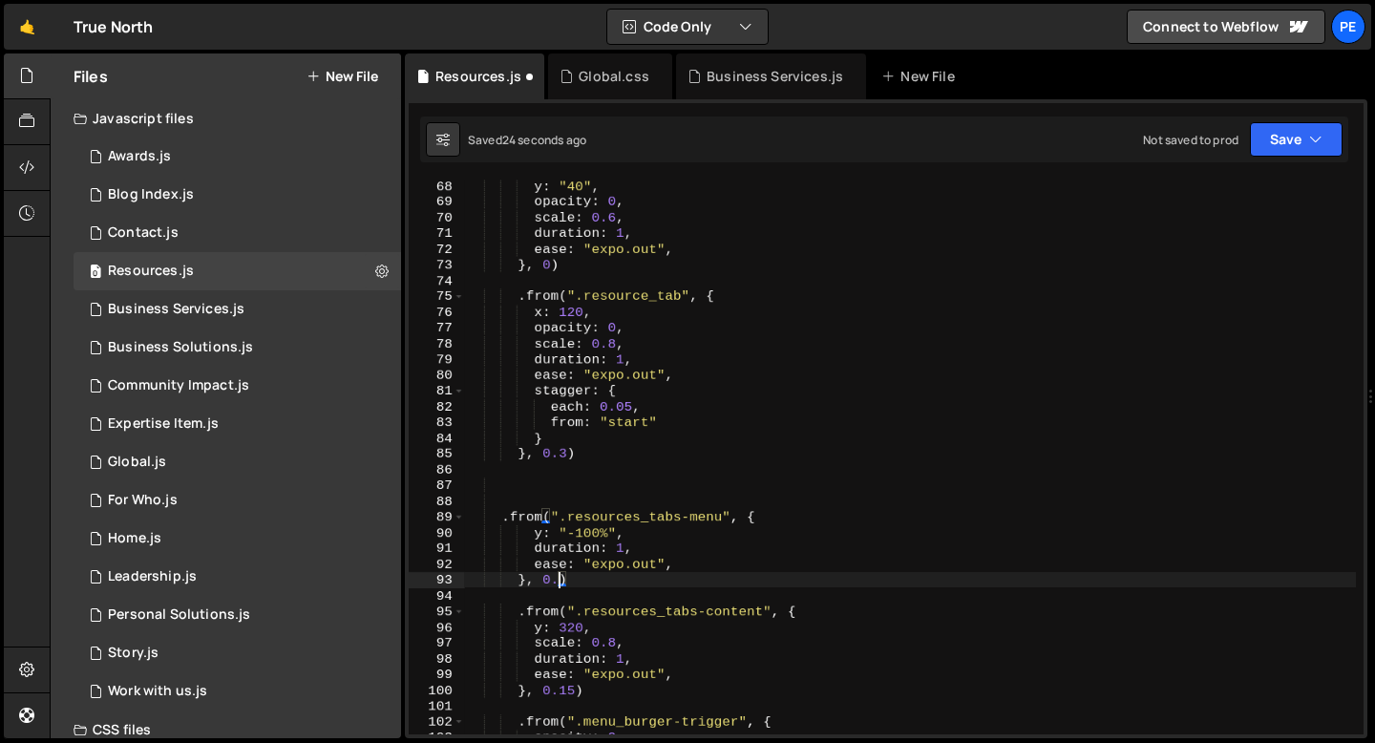
type textarea "}, 0.3)"
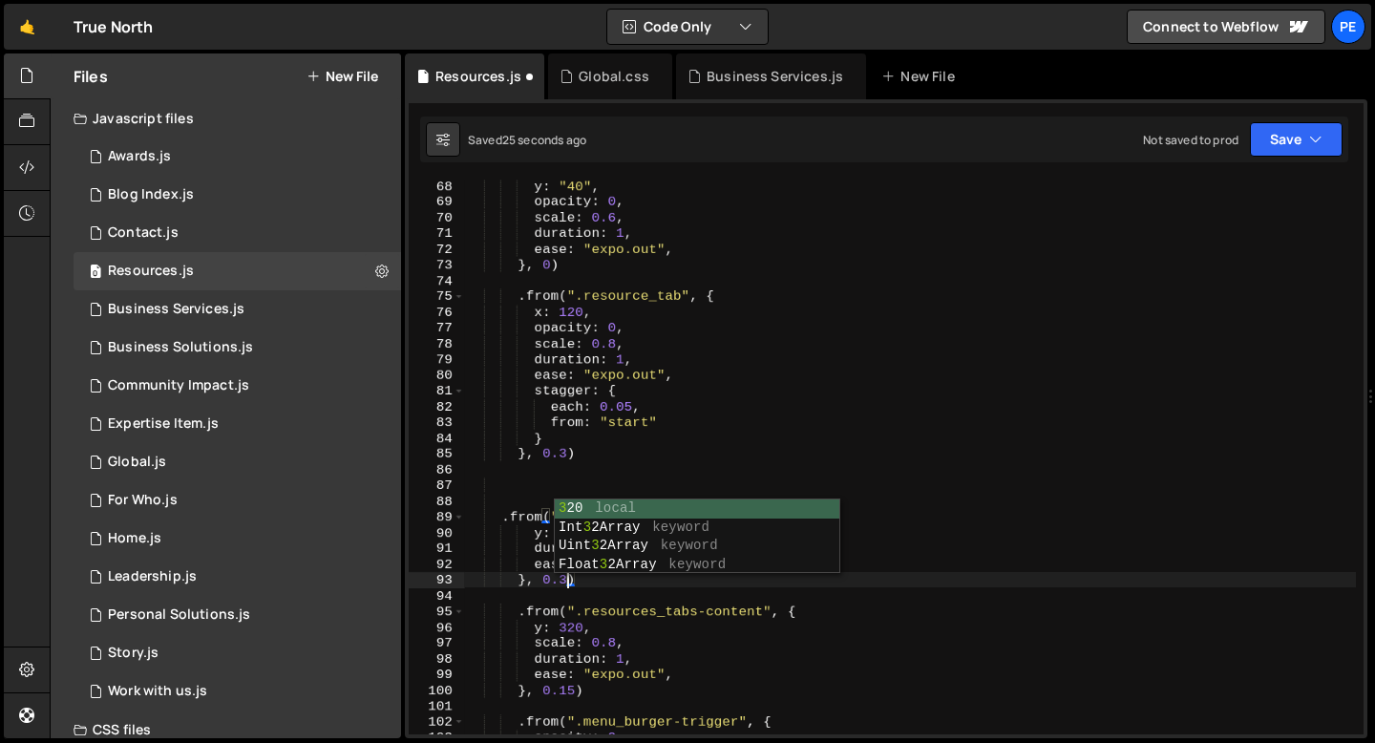
click at [622, 592] on div "y : "40" , opacity : 0 , scale : 0.6 , duration : 1 , ease : "expo.out" , } , 0…" at bounding box center [910, 471] width 891 height 586
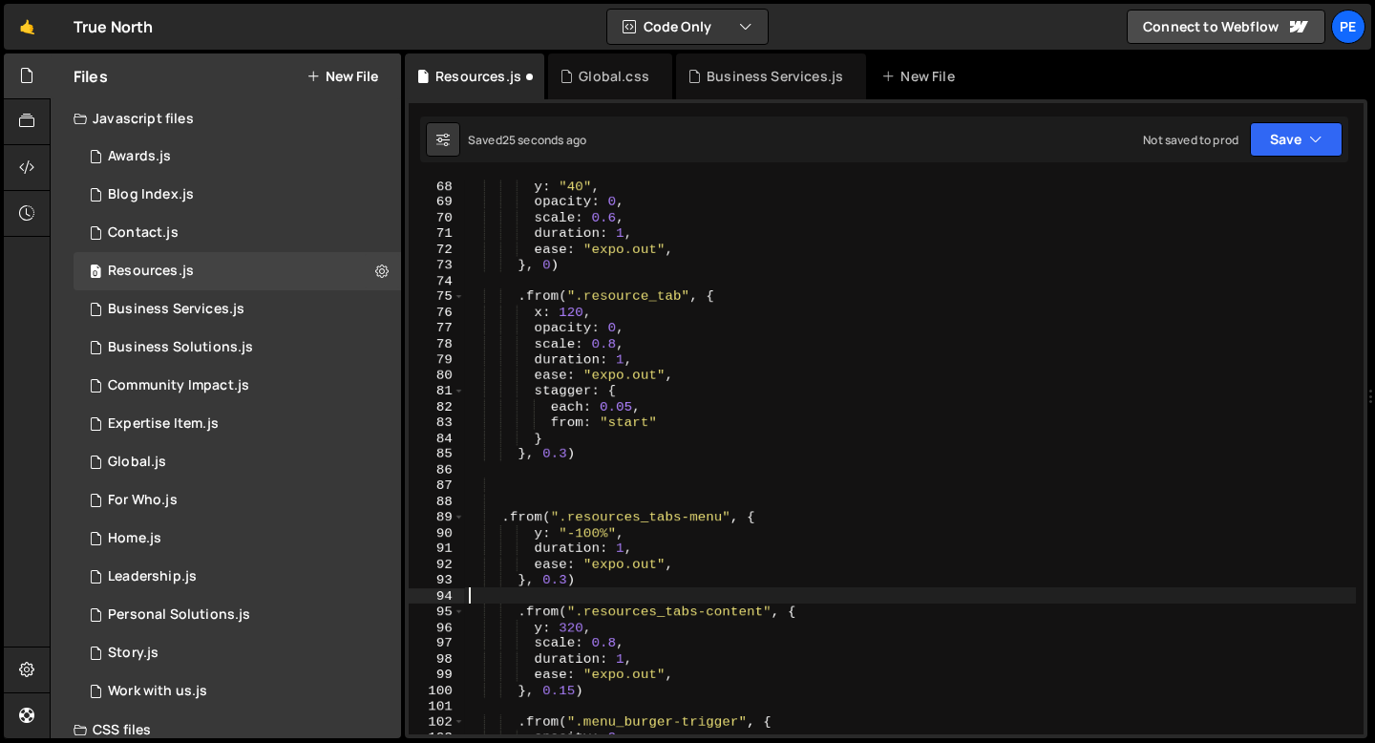
scroll to position [0, 0]
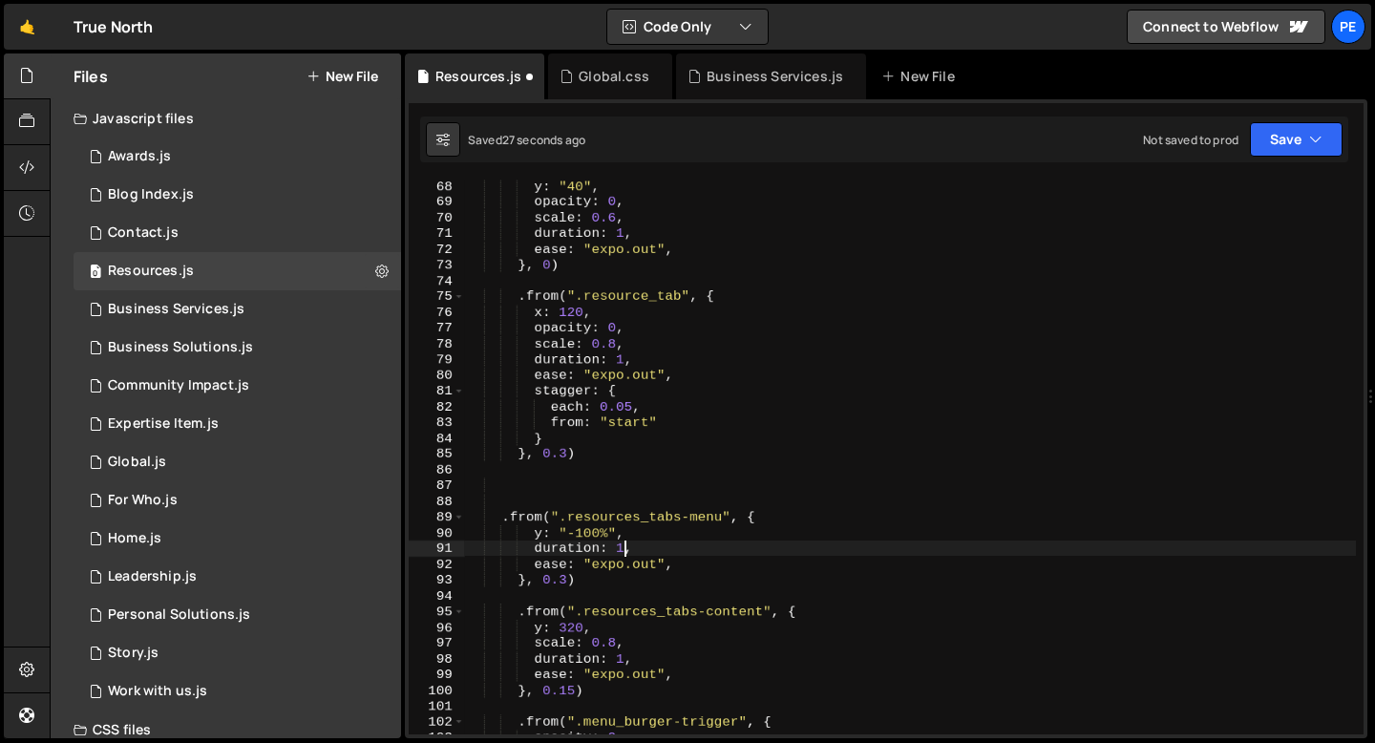
click at [623, 549] on div "y : "40" , opacity : 0 , scale : 0.6 , duration : 1 , ease : "expo.out" , } , 0…" at bounding box center [910, 471] width 891 height 586
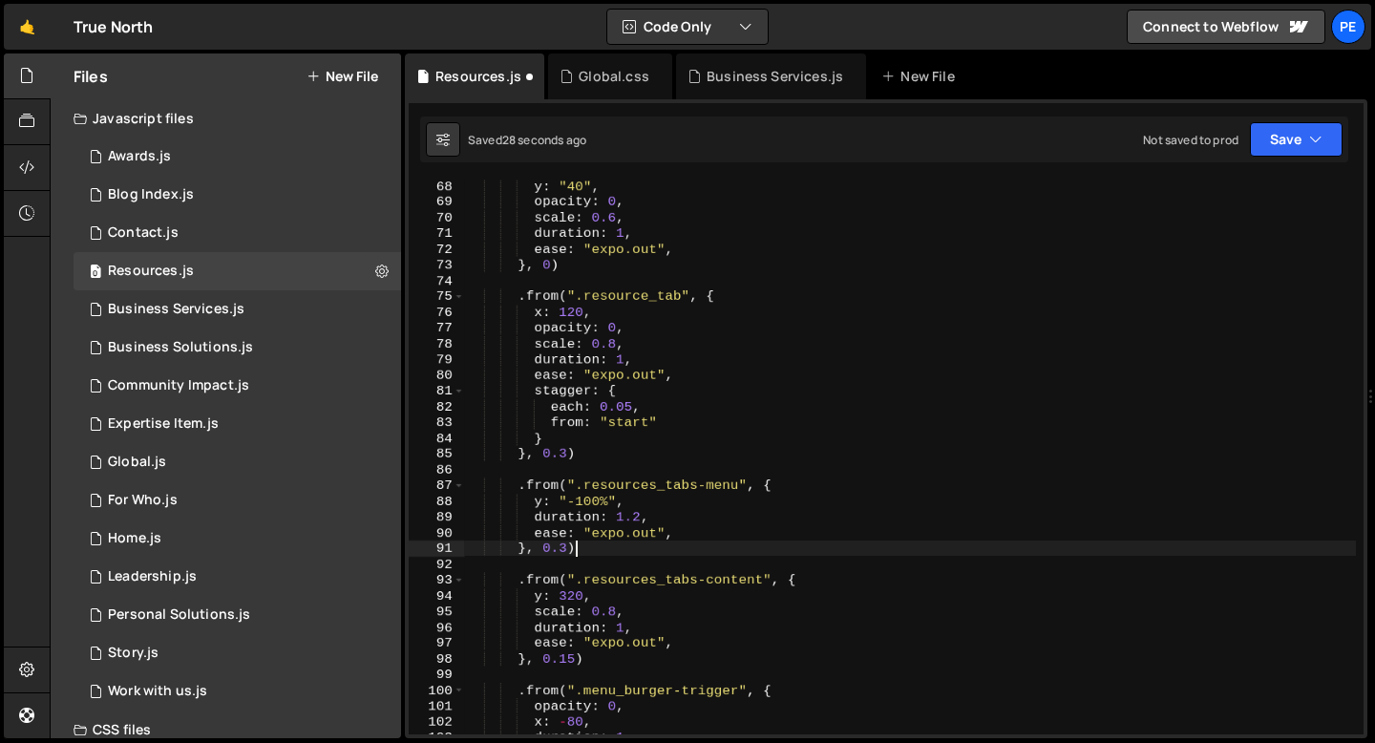
scroll to position [0, 7]
click at [646, 505] on div "y : "40" , opacity : 0 , scale : 0.6 , duration : 1 , ease : "expo.out" , } , 0…" at bounding box center [910, 471] width 891 height 586
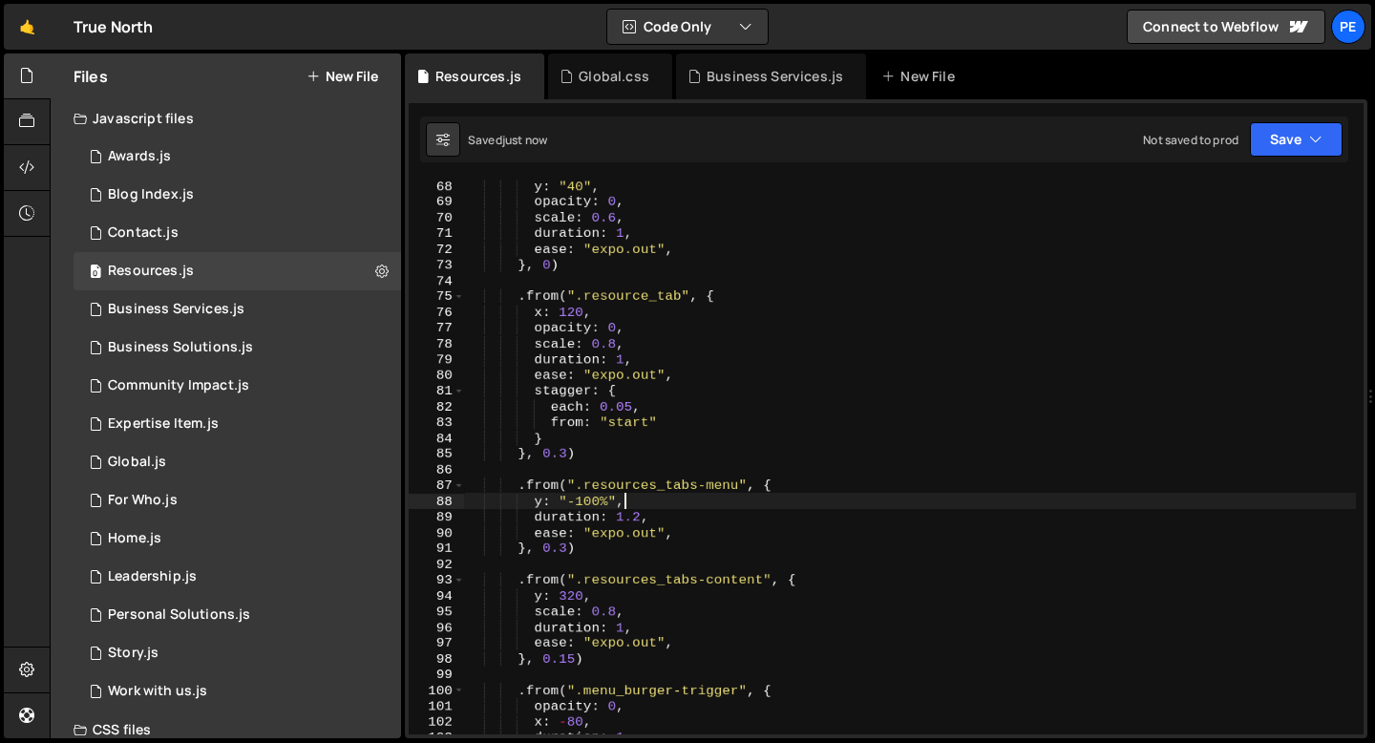
click at [543, 502] on div "y : "40" , opacity : 0 , scale : 0.6 , duration : 1 , ease : "expo.out" , } , 0…" at bounding box center [910, 471] width 891 height 586
click at [573, 499] on div "y : "40" , opacity : 0 , scale : 0.6 , duration : 1 , ease : "expo.out" , } , 0…" at bounding box center [910, 471] width 891 height 586
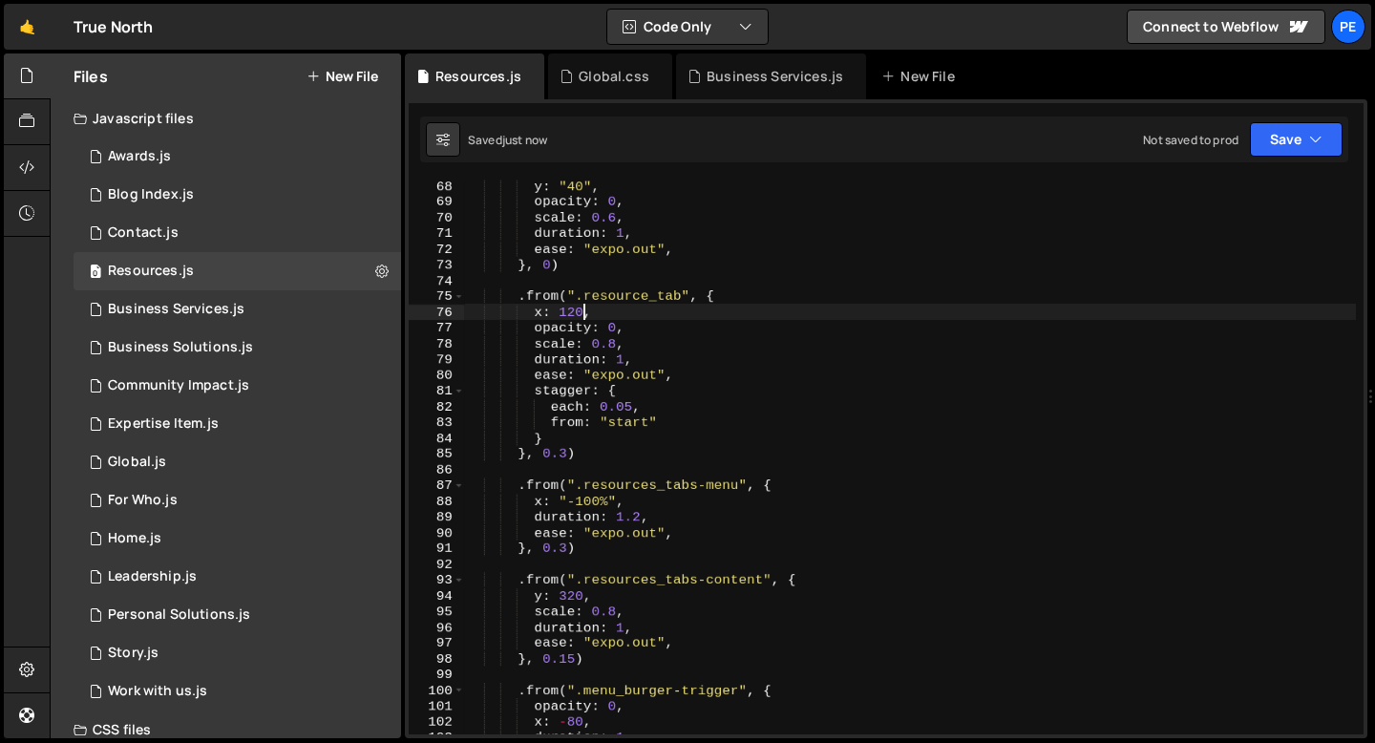
click at [586, 312] on div "y : "40" , opacity : 0 , scale : 0.6 , duration : 1 , ease : "expo.out" , } , 0…" at bounding box center [910, 471] width 891 height 586
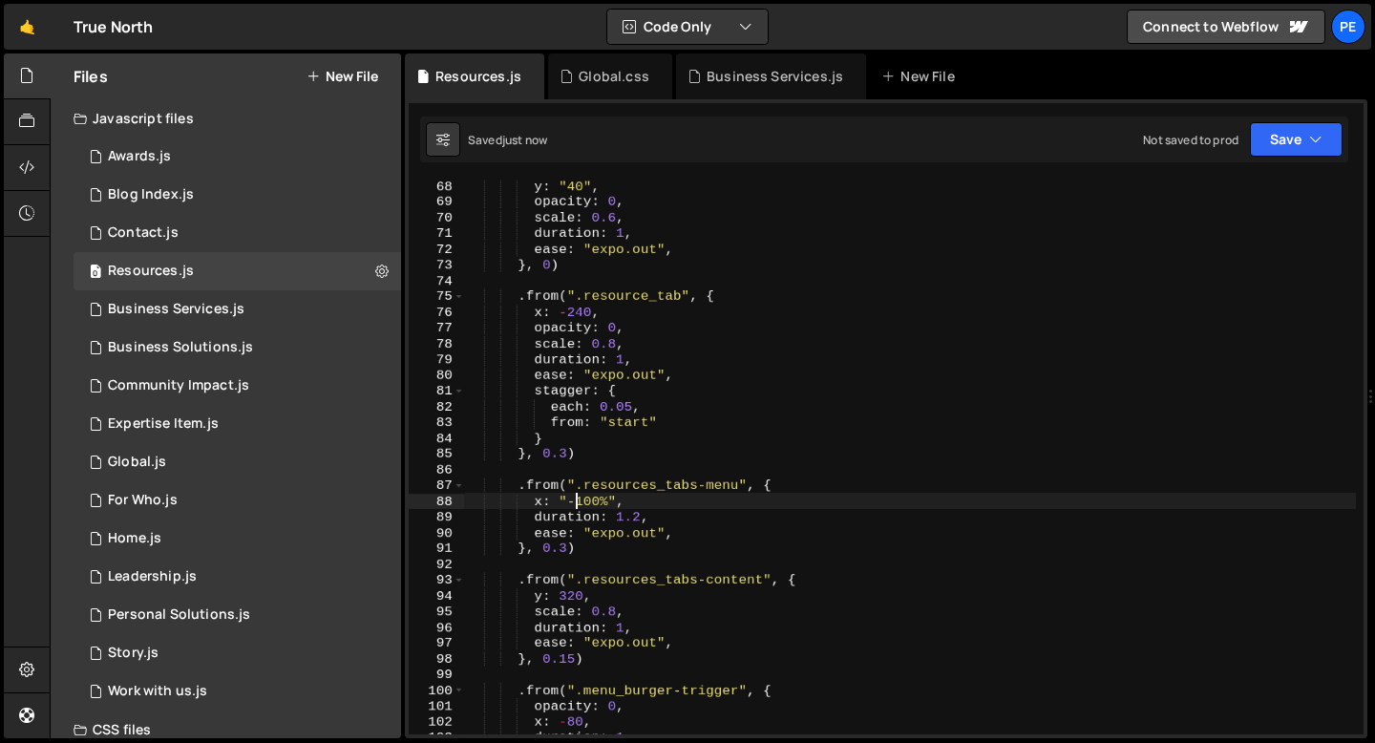
click at [578, 501] on div "y : "40" , opacity : 0 , scale : 0.6 , duration : 1 , ease : "expo.out" , } , 0…" at bounding box center [910, 471] width 891 height 586
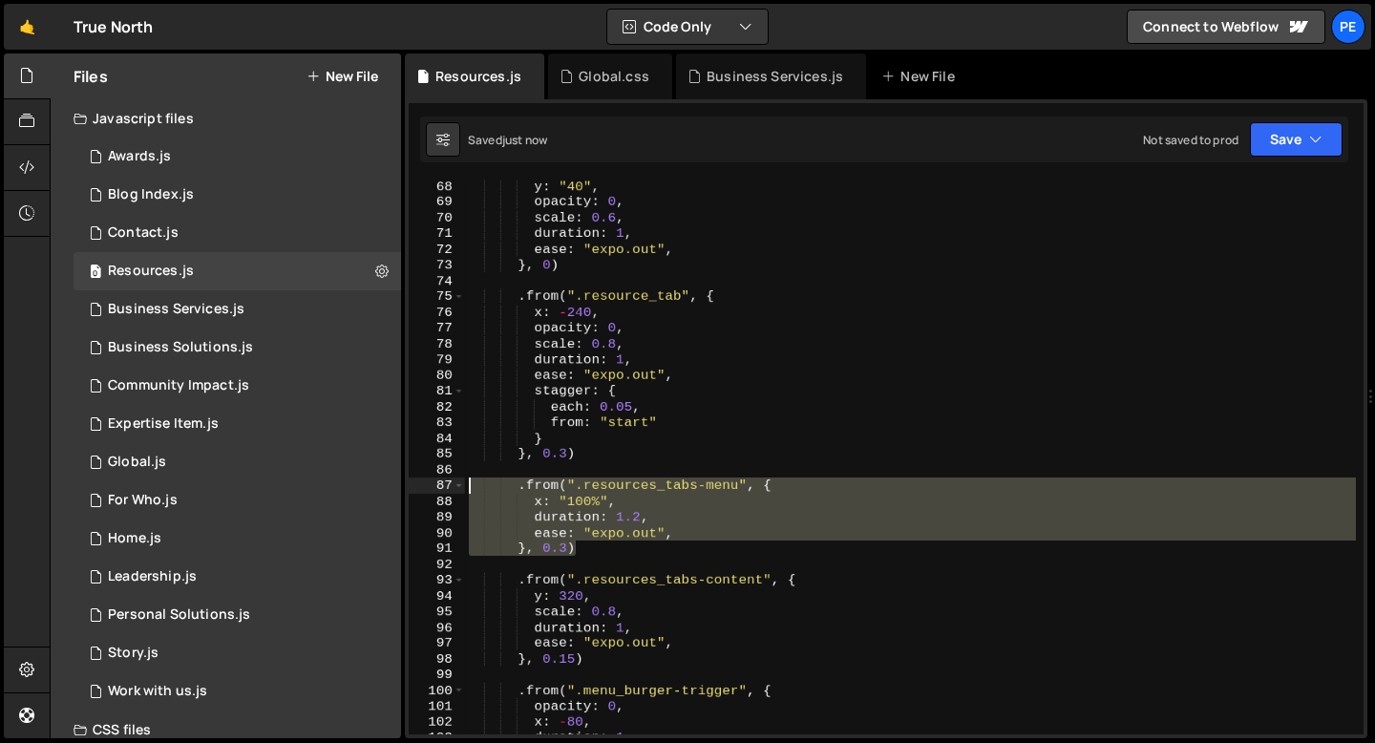
drag, startPoint x: 588, startPoint y: 548, endPoint x: 469, endPoint y: 480, distance: 137.2
click at [469, 480] on div "y : "40" , opacity : 0 , scale : 0.6 , duration : 1 , ease : "expo.out" , } , 0…" at bounding box center [910, 471] width 891 height 586
type textarea ".from(".resources_tabs-menu", { x: "100%","
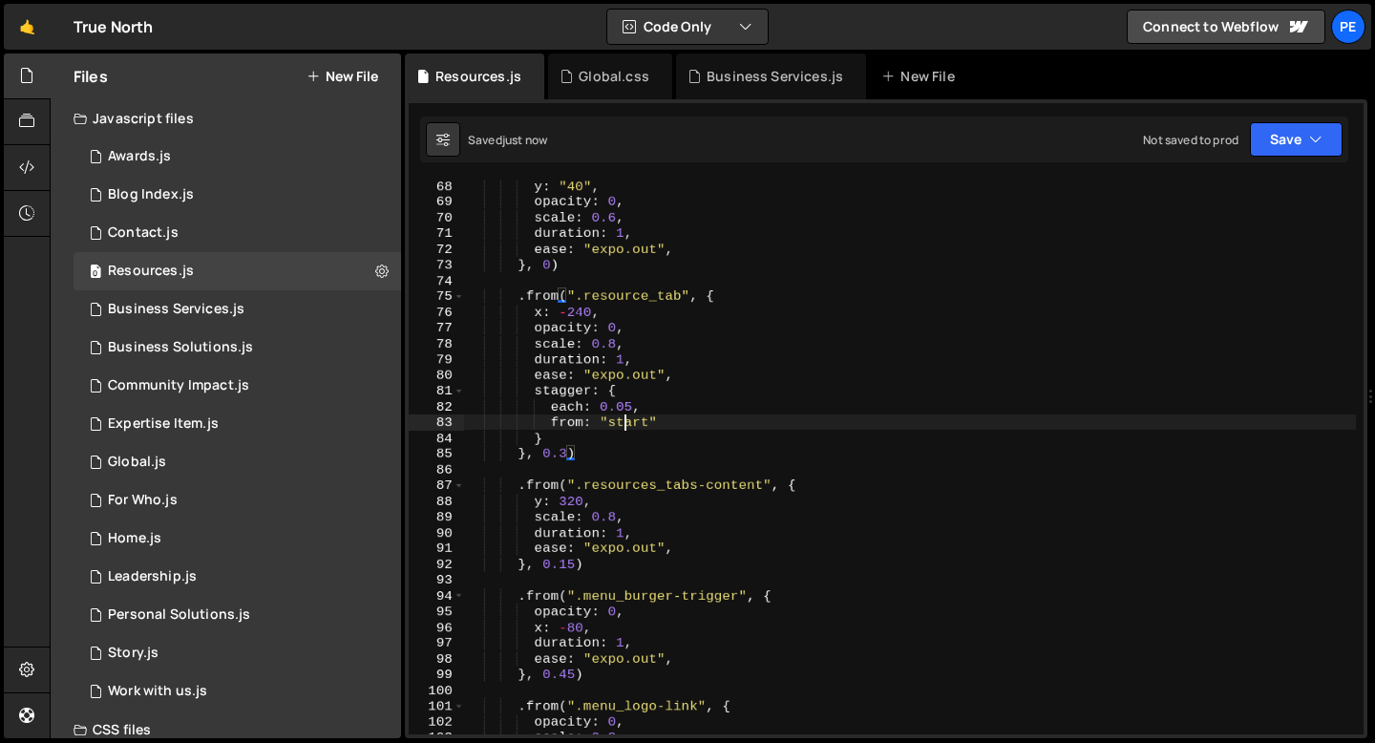
click at [623, 419] on div "y : "40" , opacity : 0 , scale : 0.6 , duration : 1 , ease : "expo.out" , } , 0…" at bounding box center [910, 471] width 891 height 586
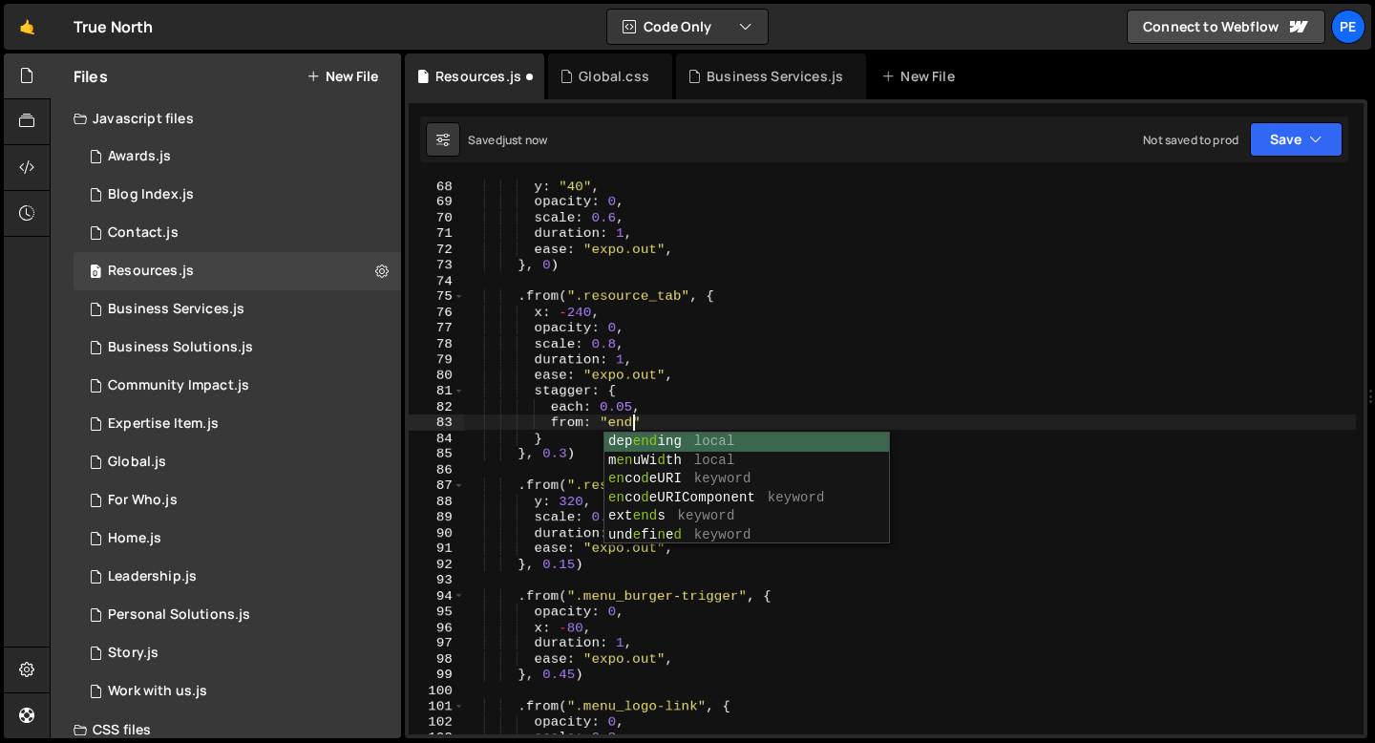
scroll to position [0, 11]
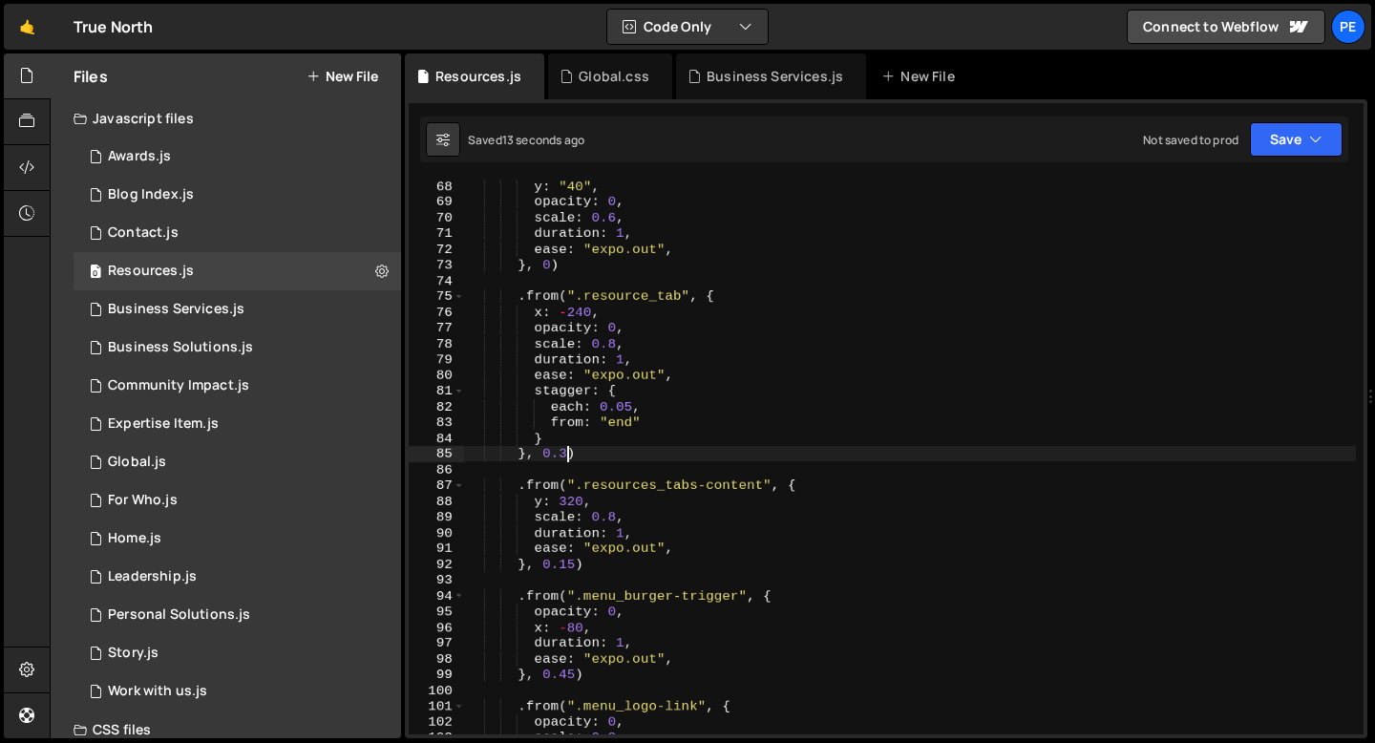
click at [565, 453] on div "y : "40" , opacity : 0 , scale : 0.6 , duration : 1 , ease : "expo.out" , } , 0…" at bounding box center [910, 471] width 891 height 586
type textarea "}, 0.1)"
